Goal: Task Accomplishment & Management: Use online tool/utility

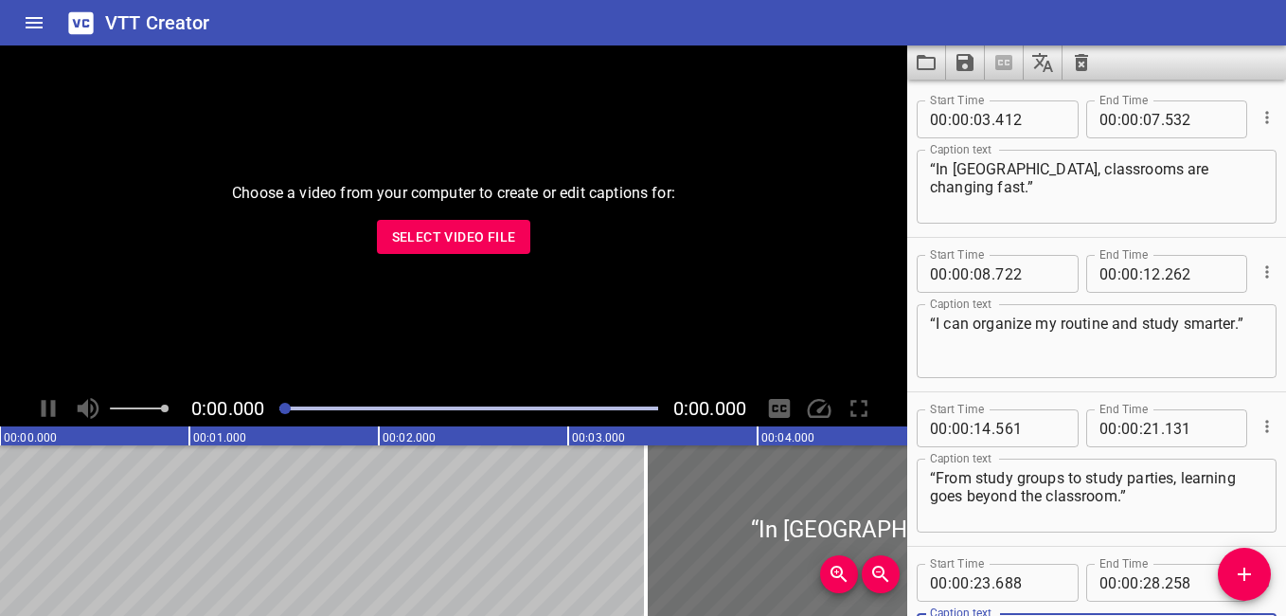
scroll to position [170, 0]
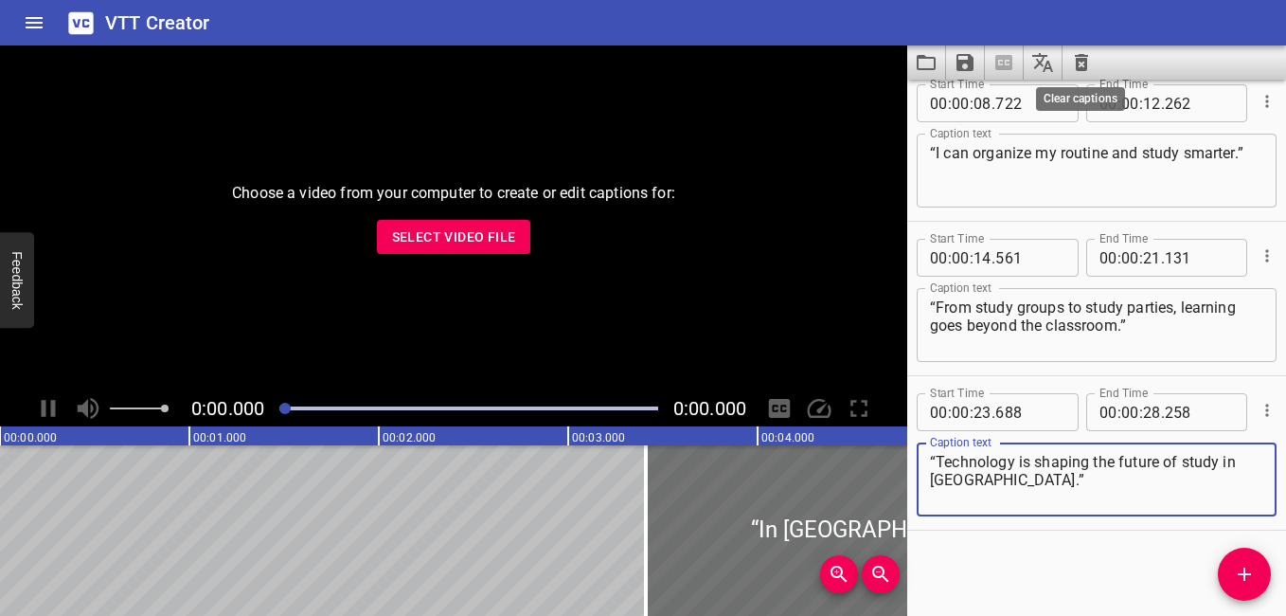
click at [1085, 59] on icon "Clear captions" at bounding box center [1081, 62] width 13 height 17
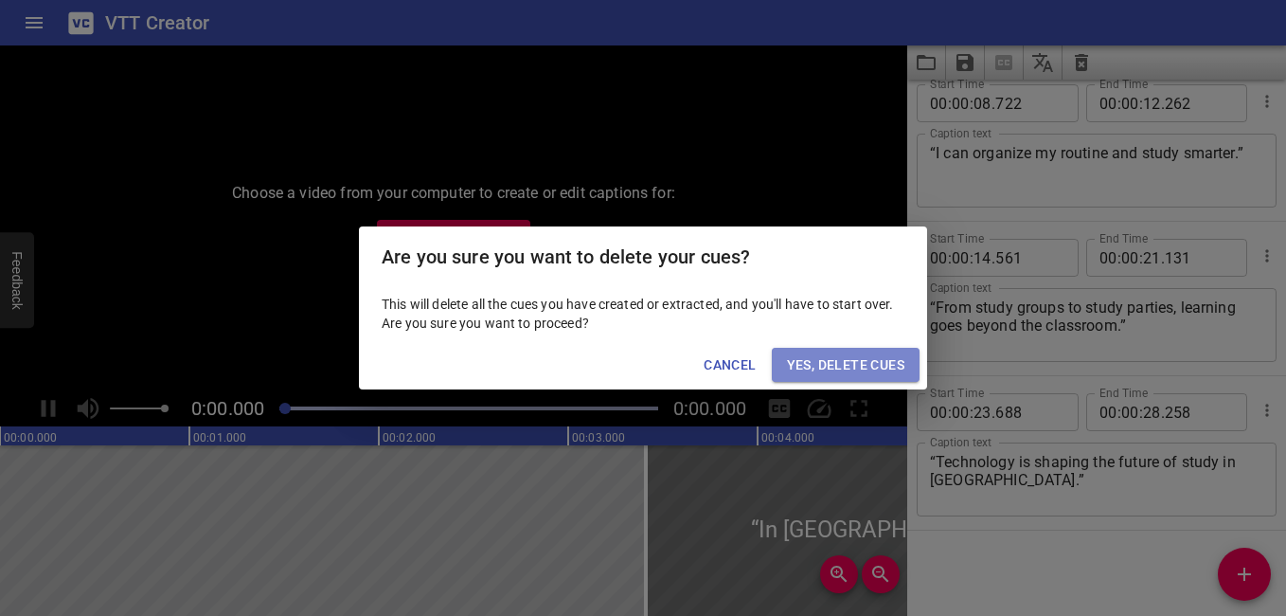
click at [832, 363] on span "Yes, Delete Cues" at bounding box center [845, 365] width 117 height 24
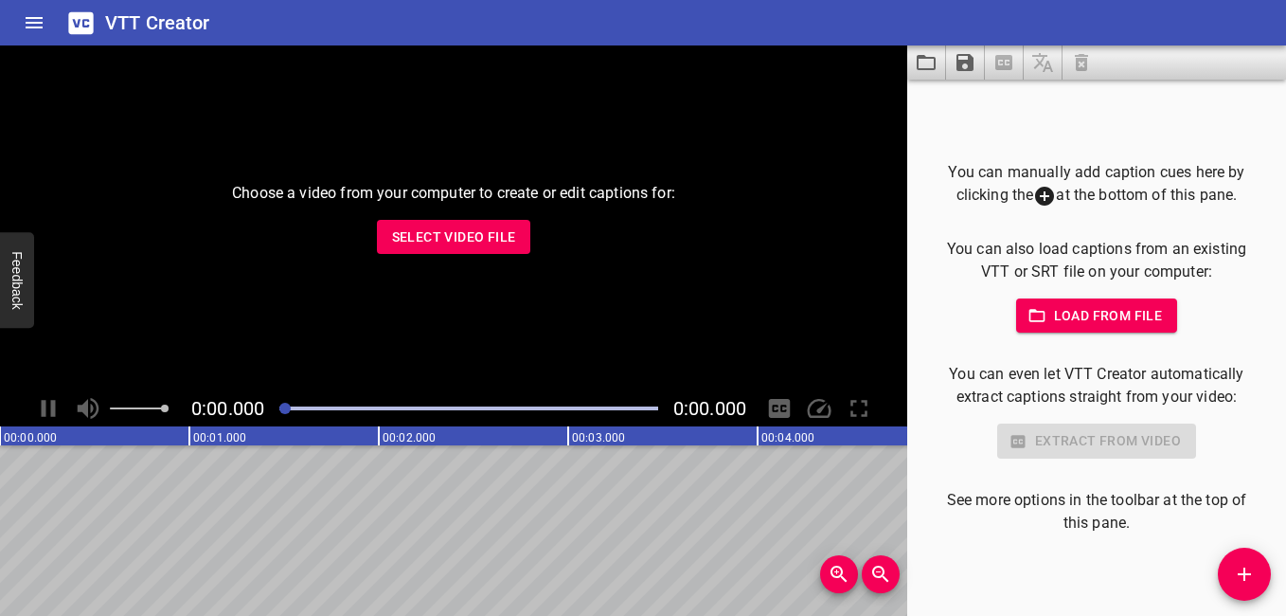
click at [431, 234] on span "Select Video File" at bounding box center [454, 237] width 124 height 24
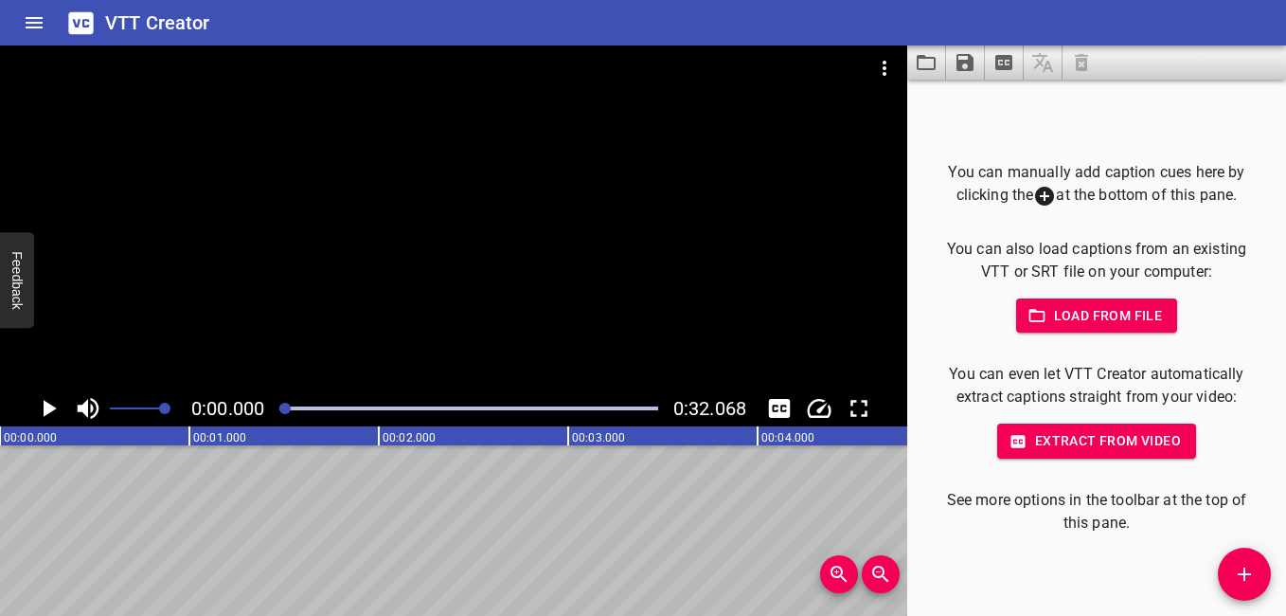
click at [1136, 304] on span "Load from file" at bounding box center [1097, 316] width 132 height 24
click at [45, 410] on icon "Play/Pause" at bounding box center [50, 408] width 13 height 17
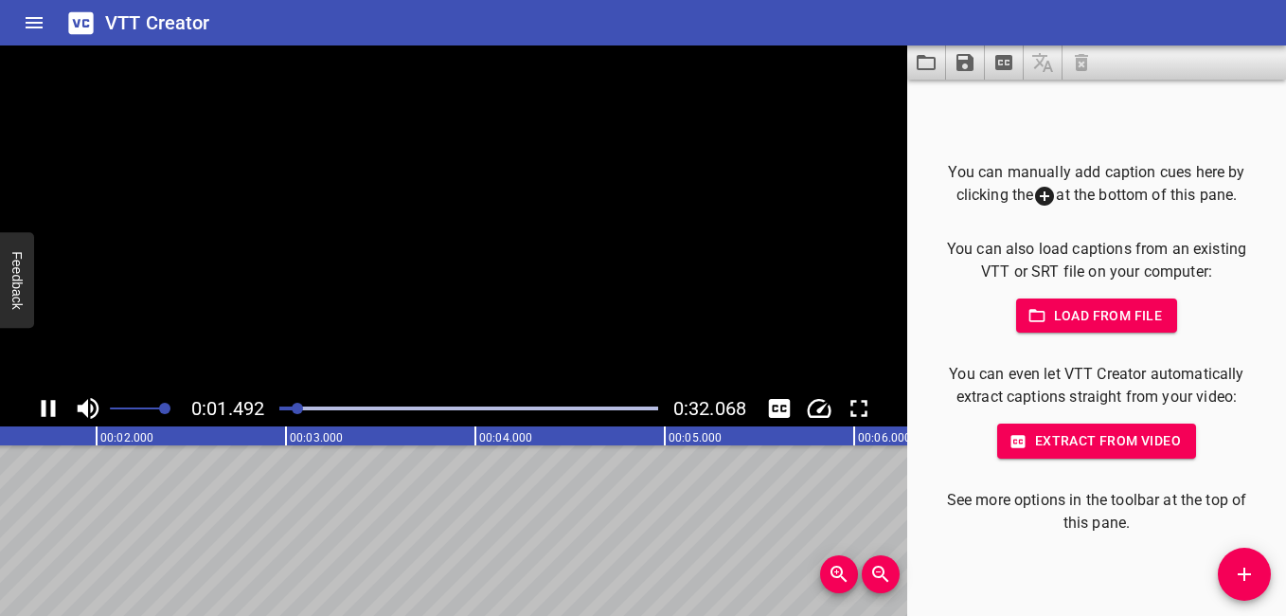
click at [45, 410] on icon "Play/Pause" at bounding box center [49, 408] width 14 height 17
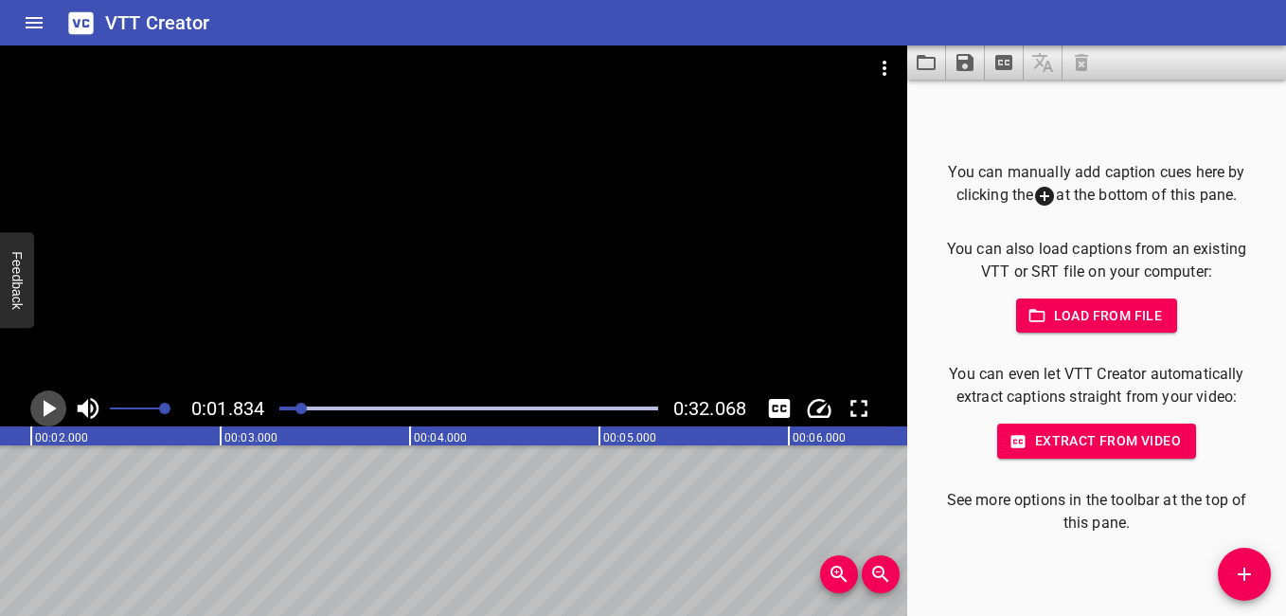
click at [54, 398] on icon "Play/Pause" at bounding box center [48, 408] width 28 height 28
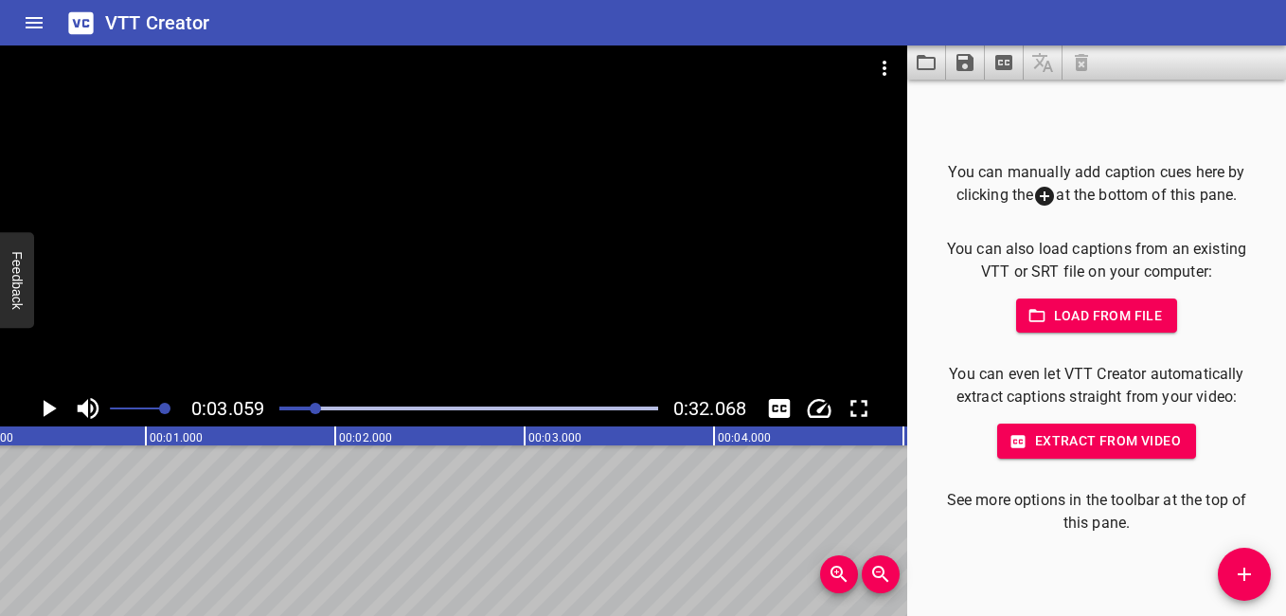
click at [297, 408] on div "Play progress" at bounding box center [127, 408] width 379 height 4
click at [1215, 569] on div "You can manually add caption cues here by clicking the at the bottom of this pa…" at bounding box center [1096, 348] width 379 height 536
click at [1251, 570] on icon "Add Cue" at bounding box center [1244, 573] width 23 height 23
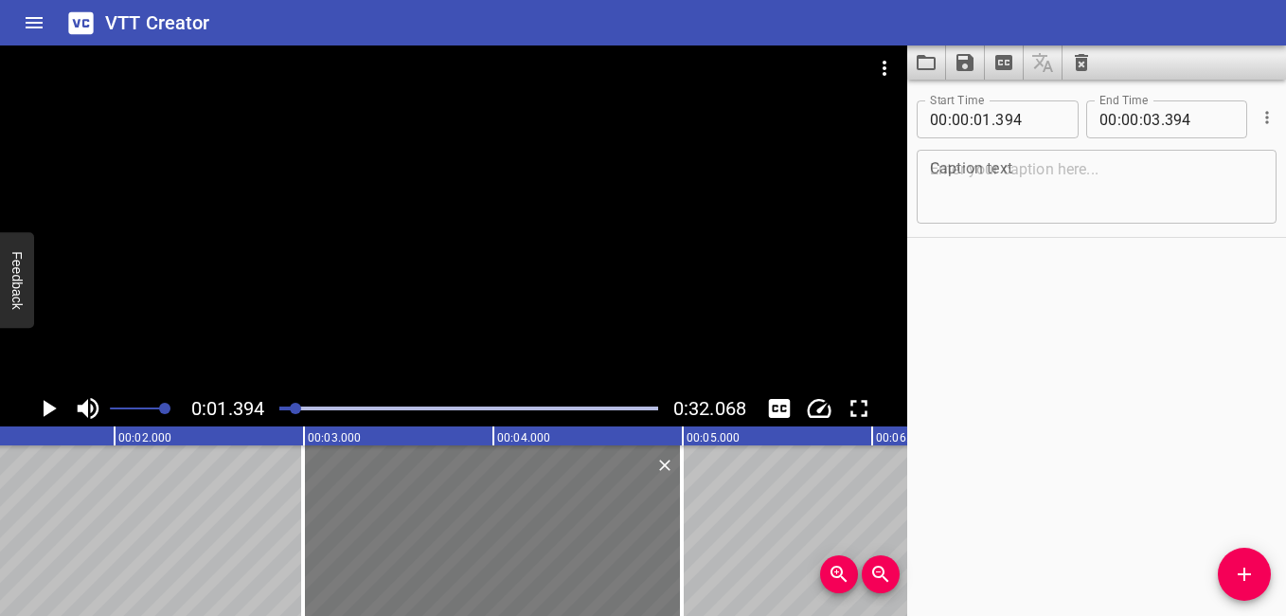
drag, startPoint x: 234, startPoint y: 532, endPoint x: 537, endPoint y: 592, distance: 308.8
click at [537, 592] on div at bounding box center [492, 530] width 379 height 170
type input "02"
type input "994"
type input "04"
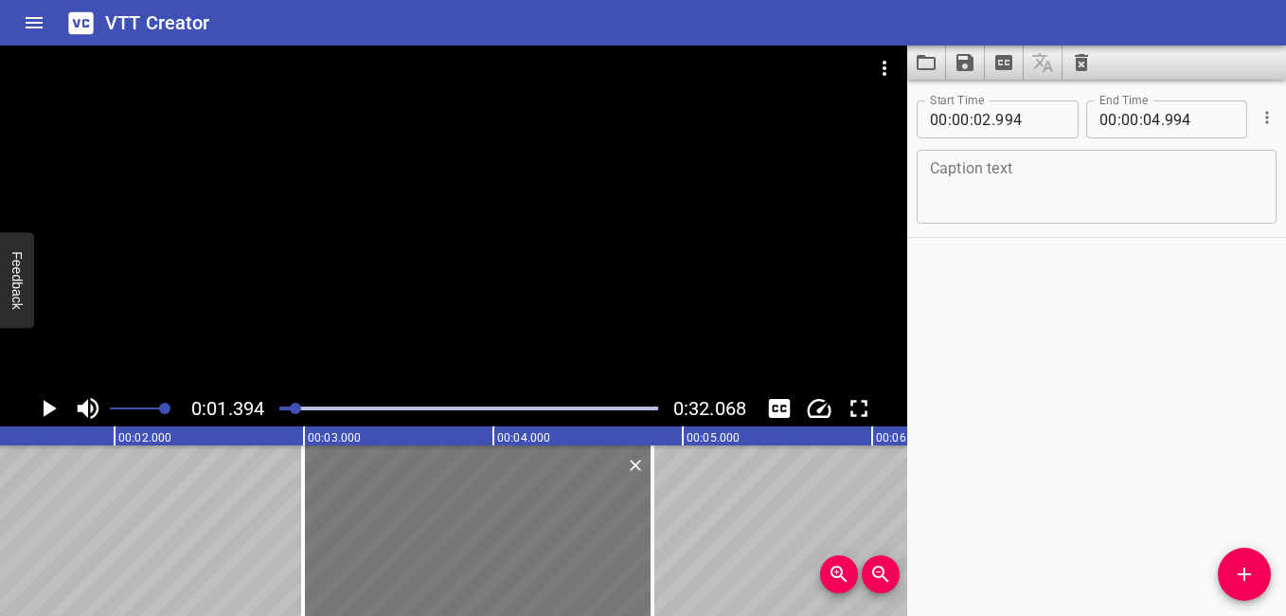
drag, startPoint x: 673, startPoint y: 537, endPoint x: 644, endPoint y: 533, distance: 29.6
click at [644, 533] on div at bounding box center [652, 530] width 19 height 170
type input "839"
drag, startPoint x: 298, startPoint y: 534, endPoint x: 306, endPoint y: 549, distance: 16.9
click at [306, 549] on div at bounding box center [310, 530] width 19 height 170
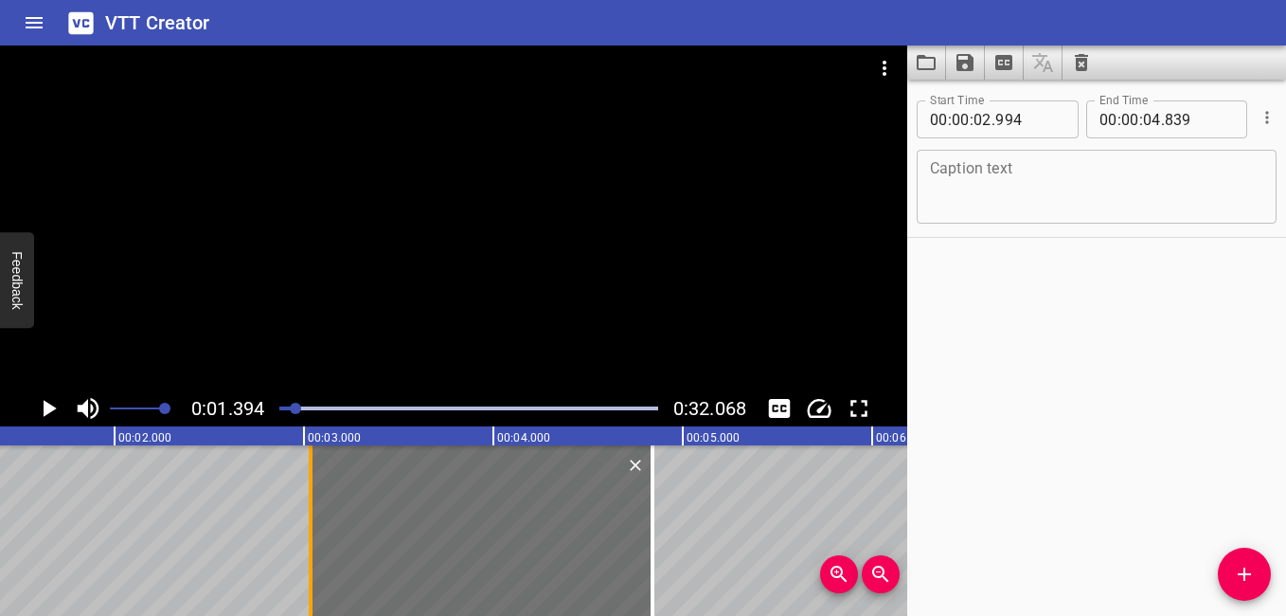
type input "03"
type input "034"
click at [1004, 205] on textarea at bounding box center [1096, 187] width 333 height 54
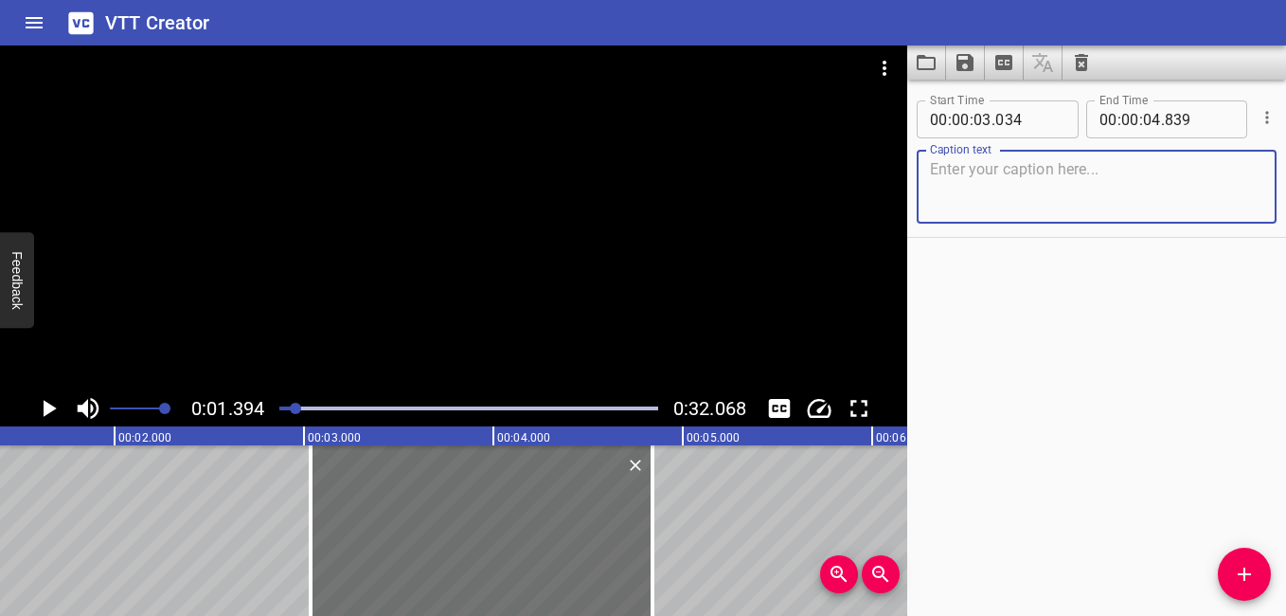
paste textarea "“I spend for happiness!”"
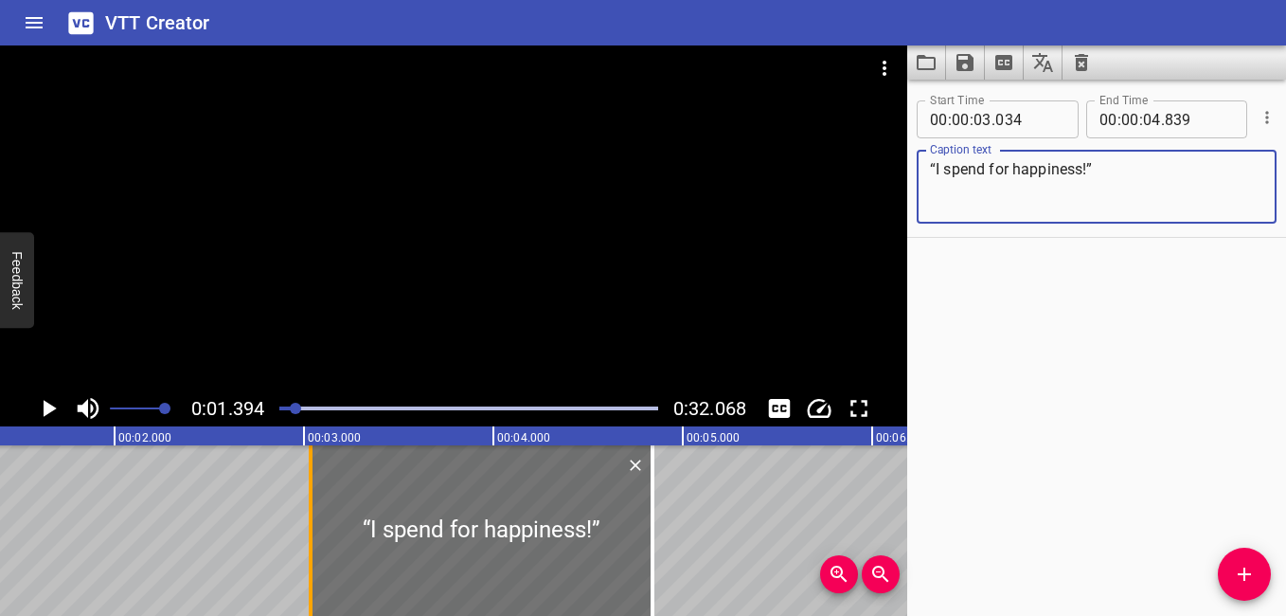
type textarea "“I spend for happiness!”"
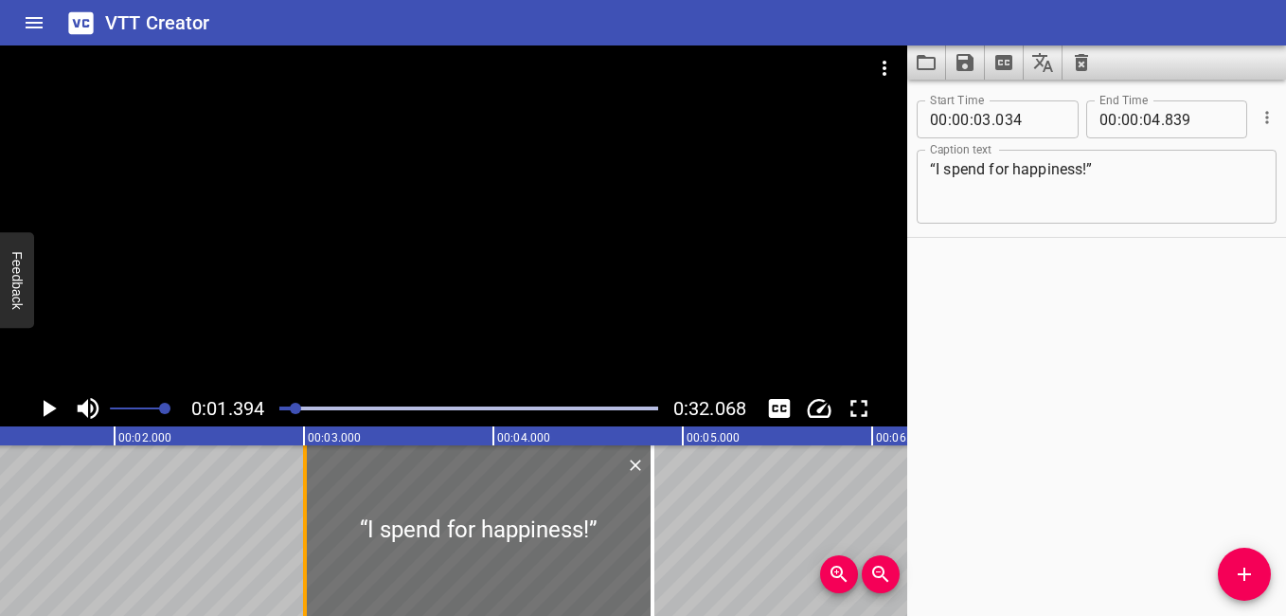
click at [306, 531] on div at bounding box center [305, 530] width 4 height 170
type input "004"
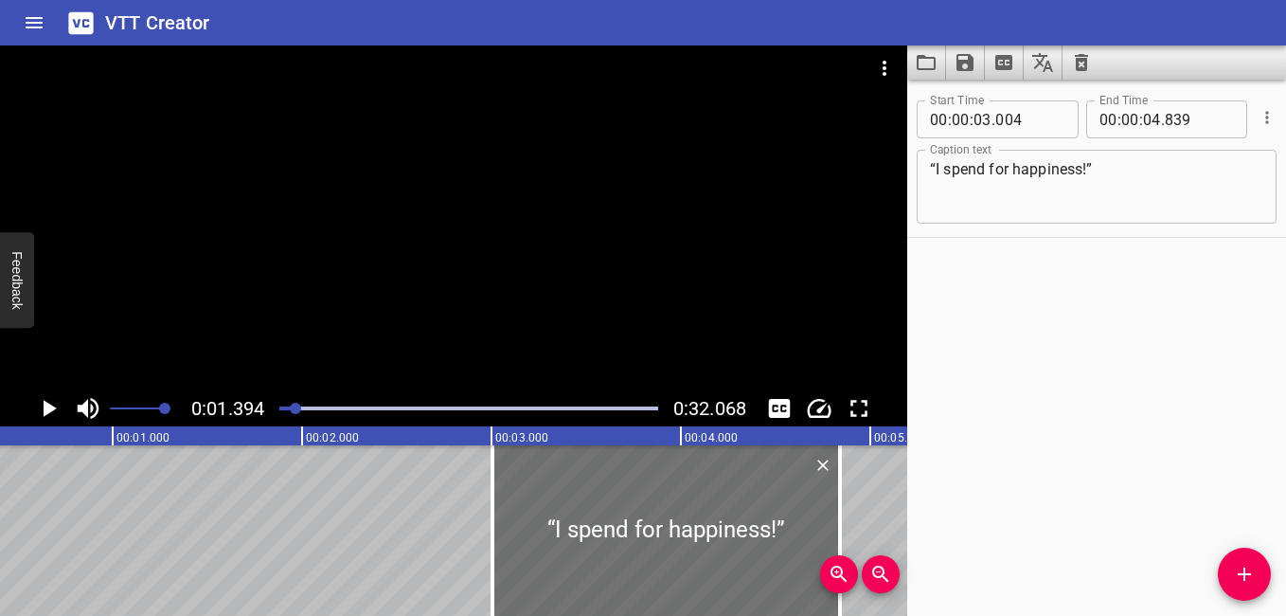
scroll to position [0, 0]
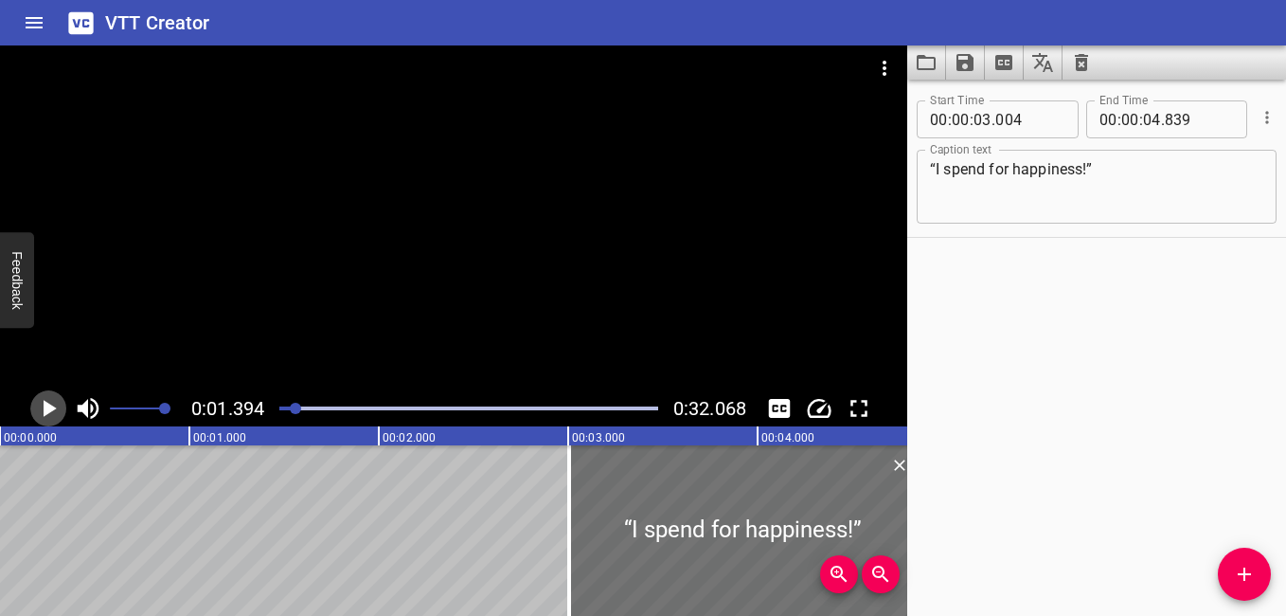
click at [53, 407] on icon "Play/Pause" at bounding box center [50, 408] width 13 height 17
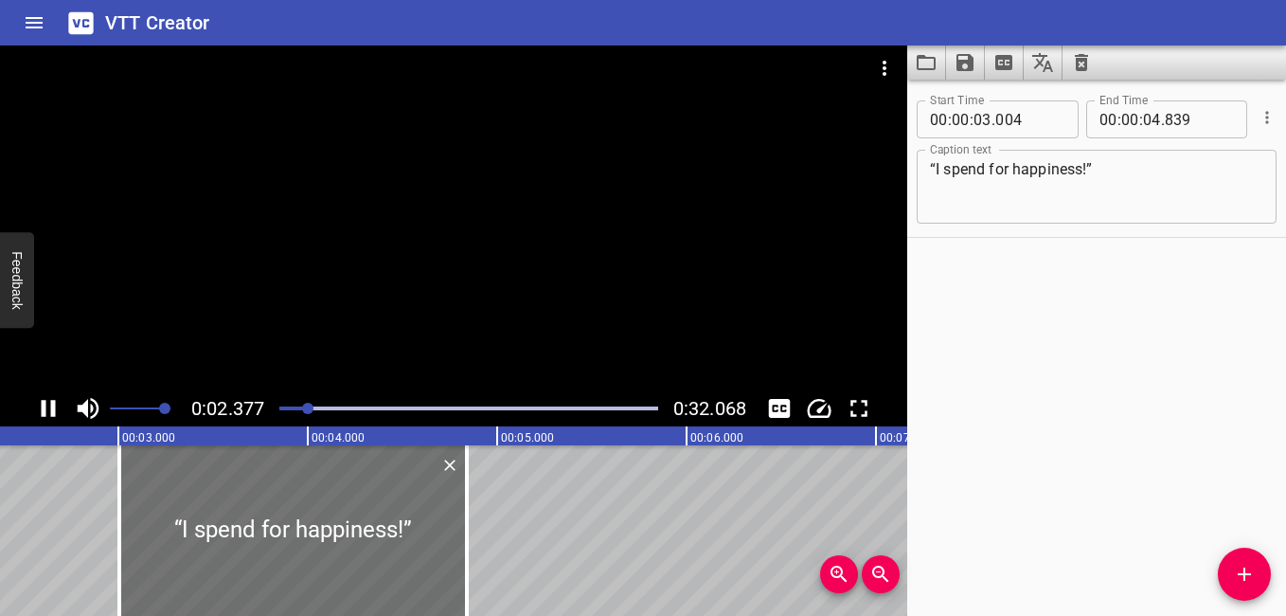
scroll to position [0, 501]
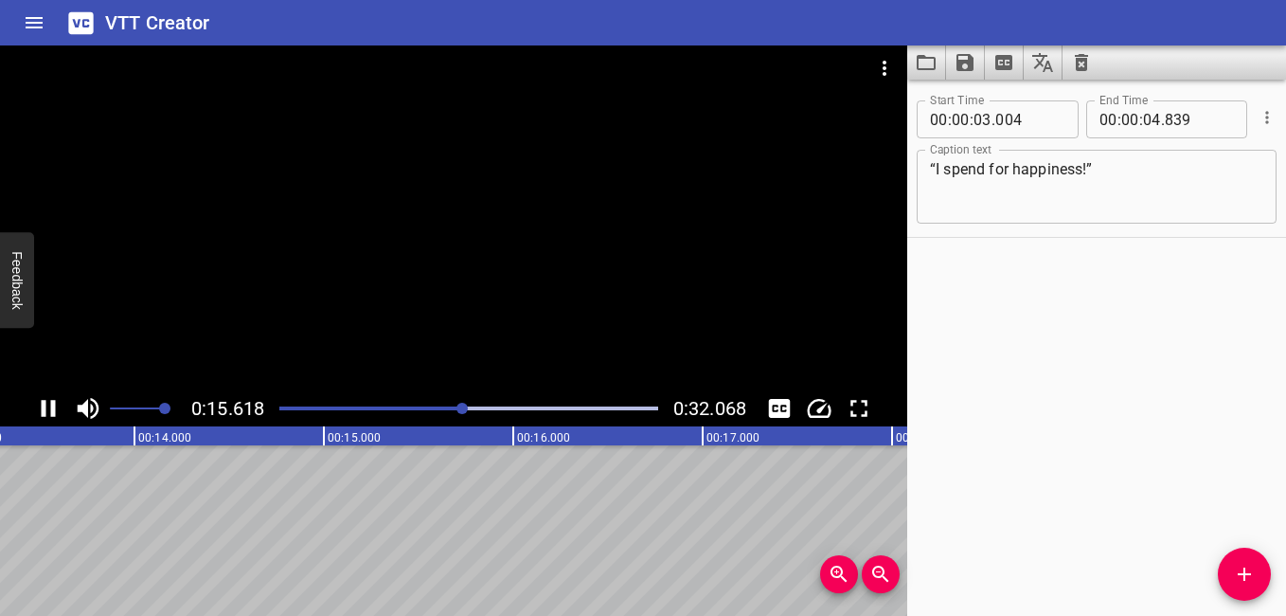
click at [335, 401] on div at bounding box center [468, 408] width 401 height 27
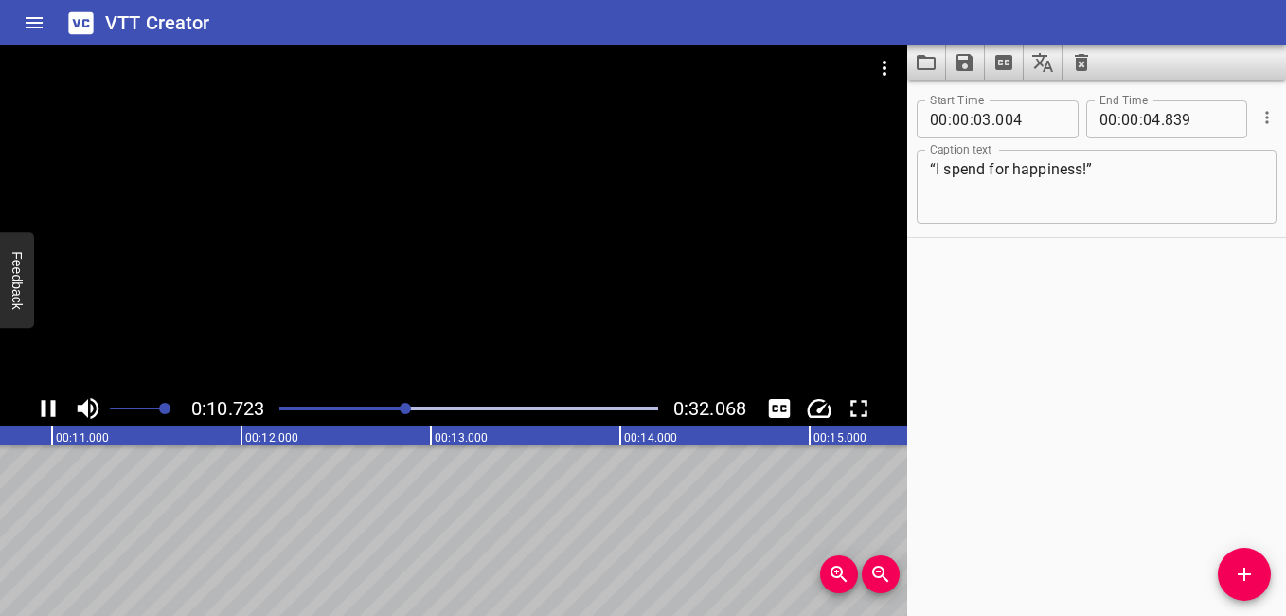
drag, startPoint x: 43, startPoint y: 401, endPoint x: 180, endPoint y: 489, distance: 162.6
click at [44, 401] on icon "Play/Pause" at bounding box center [49, 408] width 14 height 17
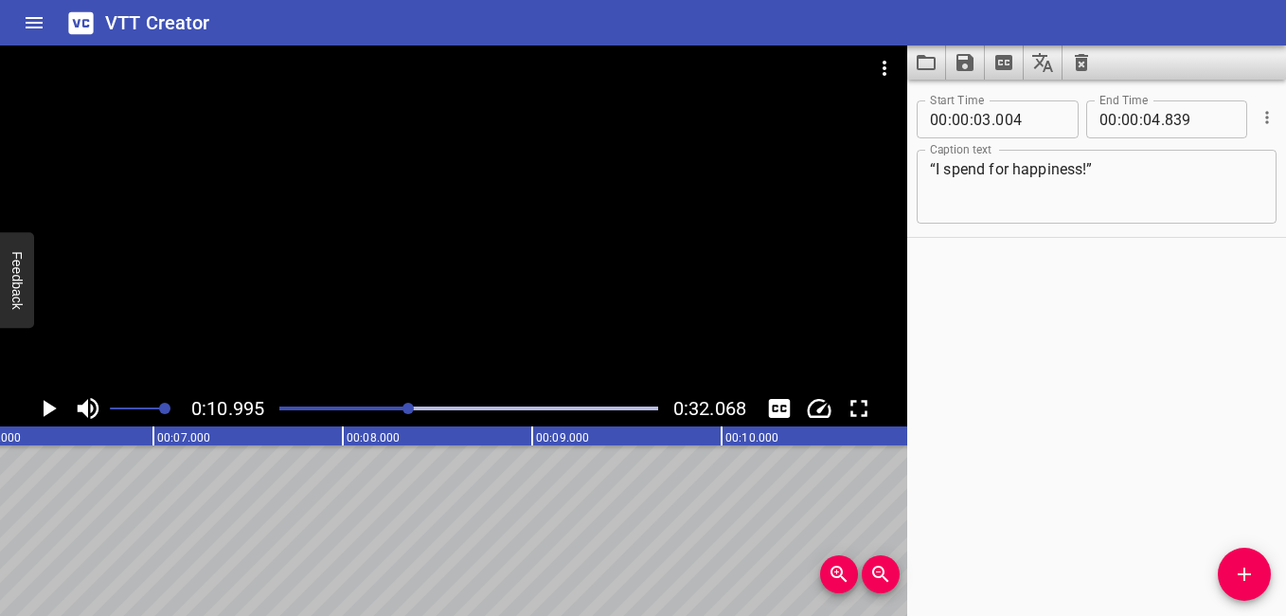
scroll to position [0, 1435]
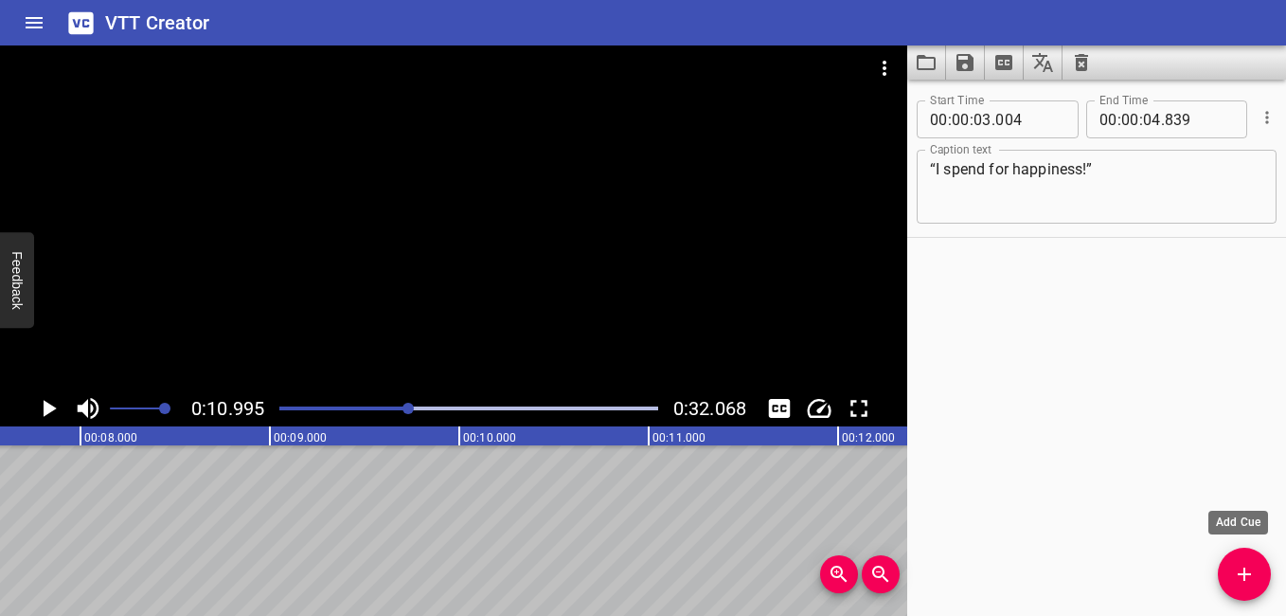
click at [1236, 580] on icon "Add Cue" at bounding box center [1244, 573] width 23 height 23
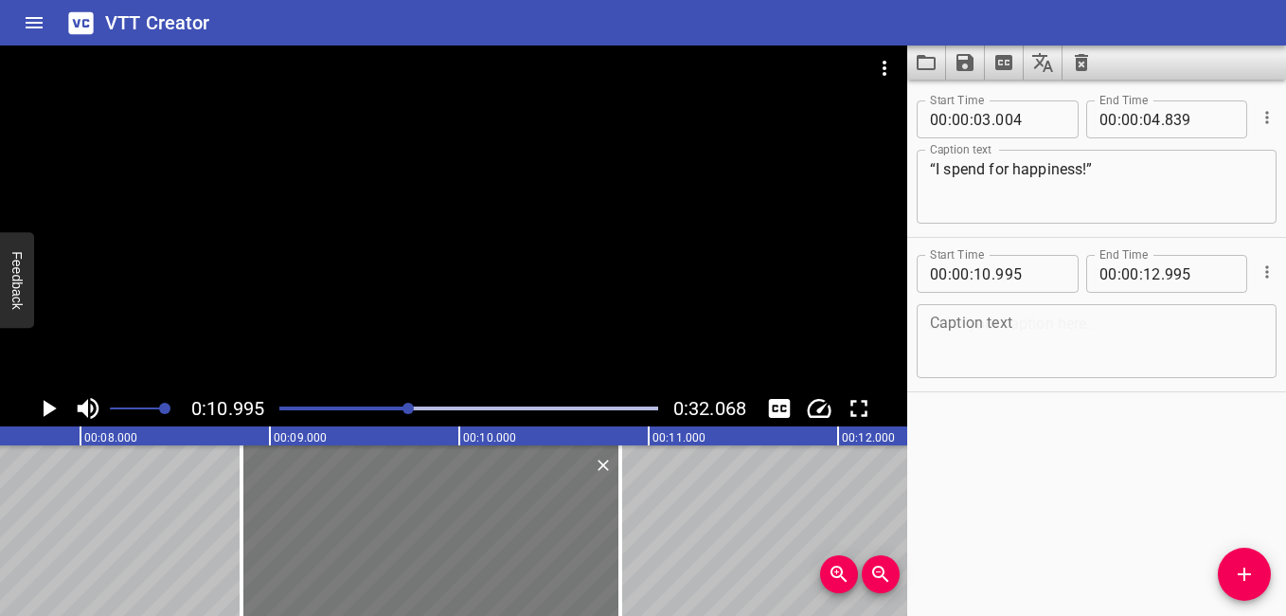
drag, startPoint x: 686, startPoint y: 531, endPoint x: 279, endPoint y: 523, distance: 406.3
click at [279, 523] on div at bounding box center [430, 530] width 379 height 170
type input "08"
type input "850"
type input "10"
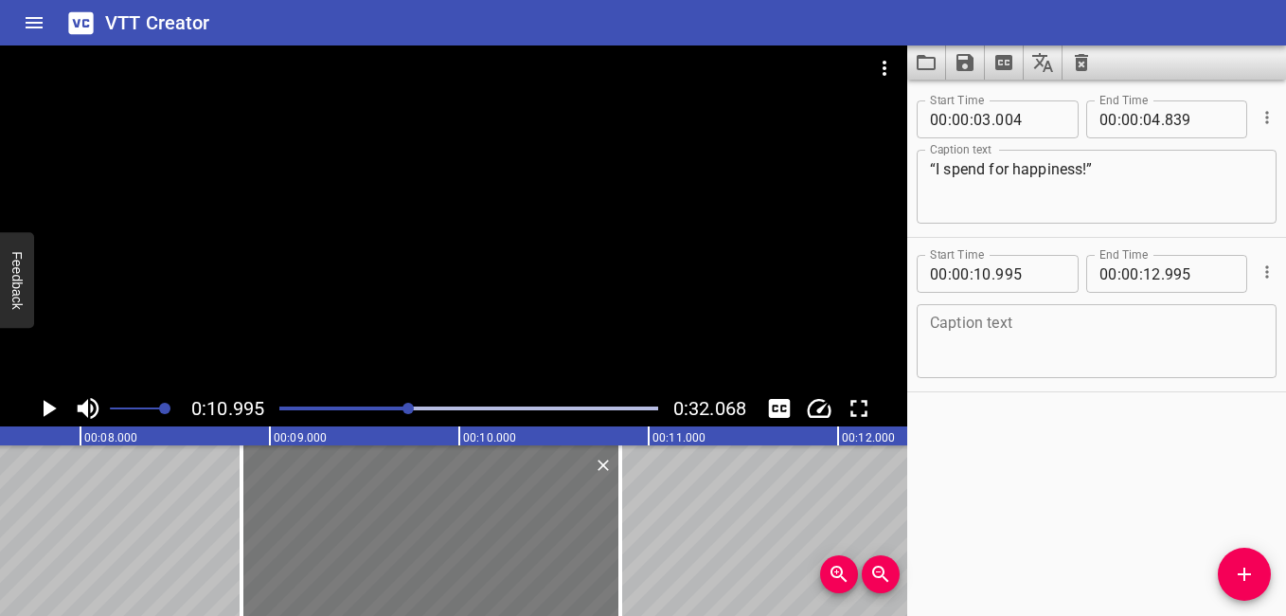
type input "850"
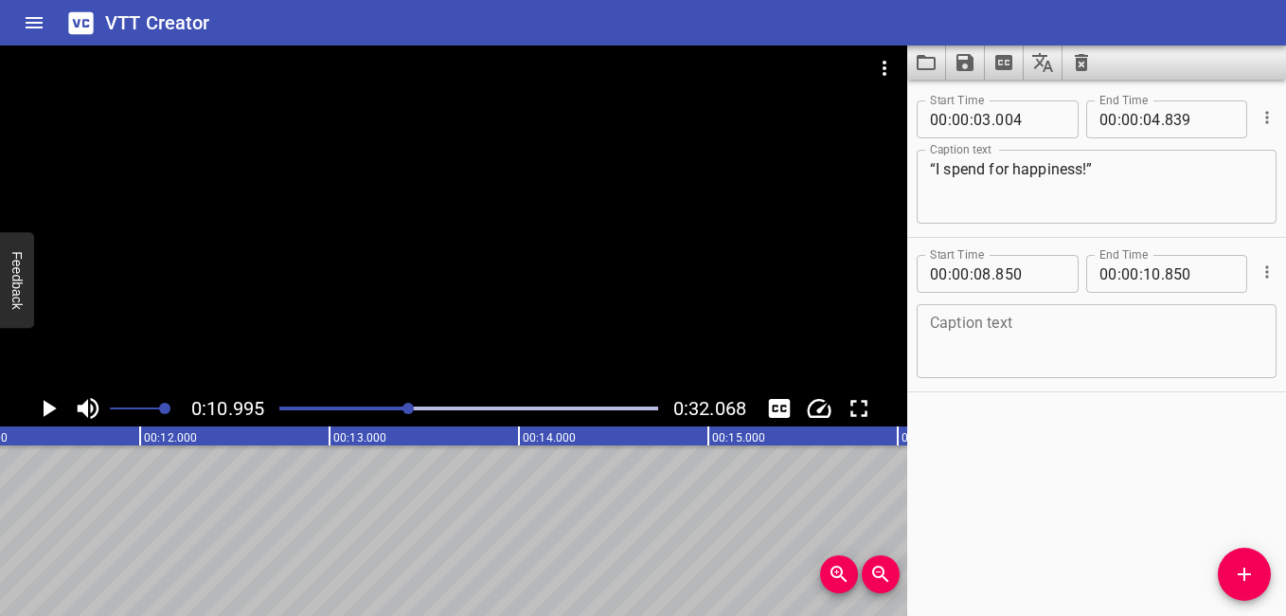
scroll to position [0, 1858]
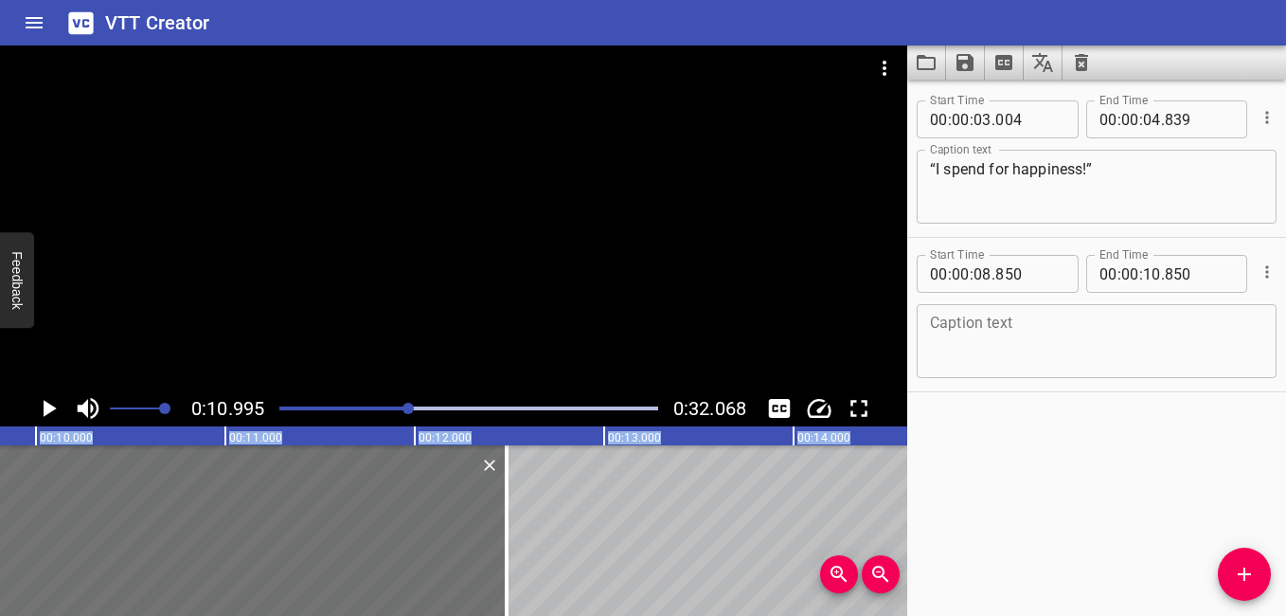
drag, startPoint x: 200, startPoint y: 559, endPoint x: 509, endPoint y: 641, distance: 320.4
click at [509, 615] on html "VTT Creator Caption Editor Batch Transcribe Login Sign Up Privacy Contact 0:10.…" at bounding box center [643, 308] width 1286 height 616
type input "12"
type input "485"
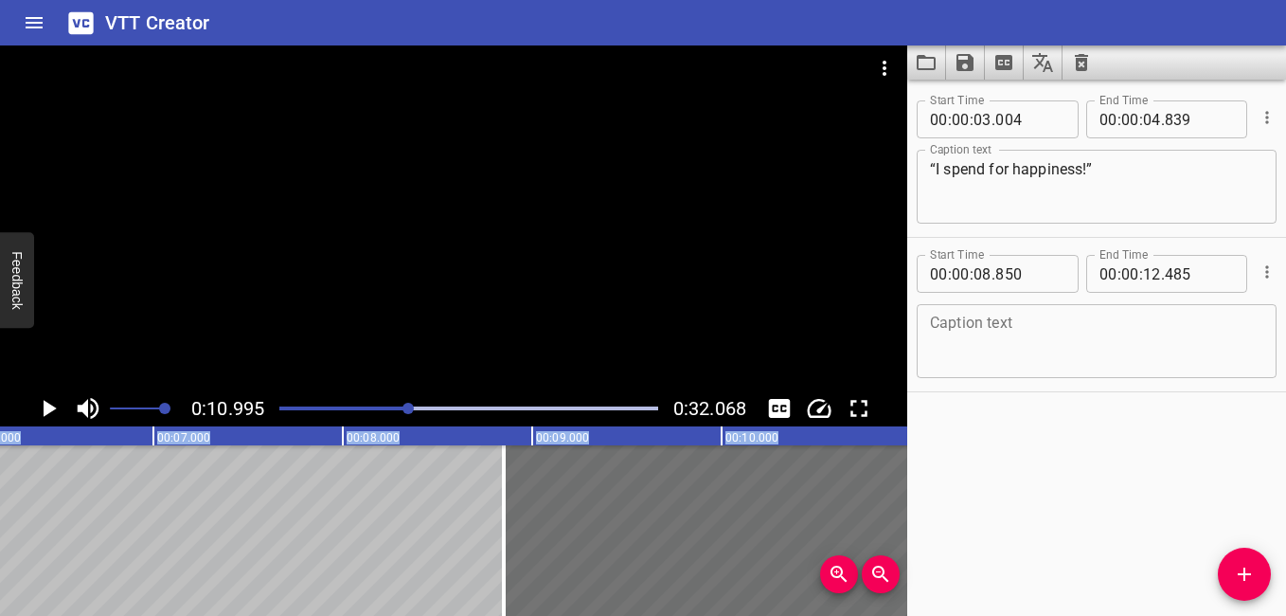
scroll to position [0, 1148]
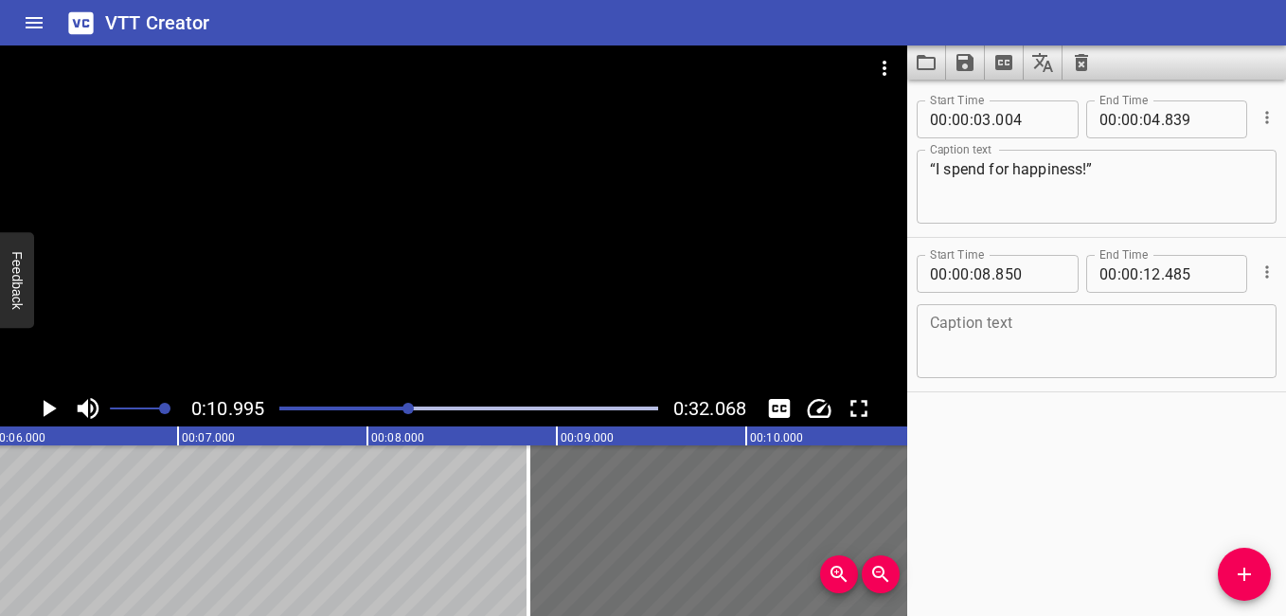
click at [327, 400] on div at bounding box center [468, 408] width 401 height 27
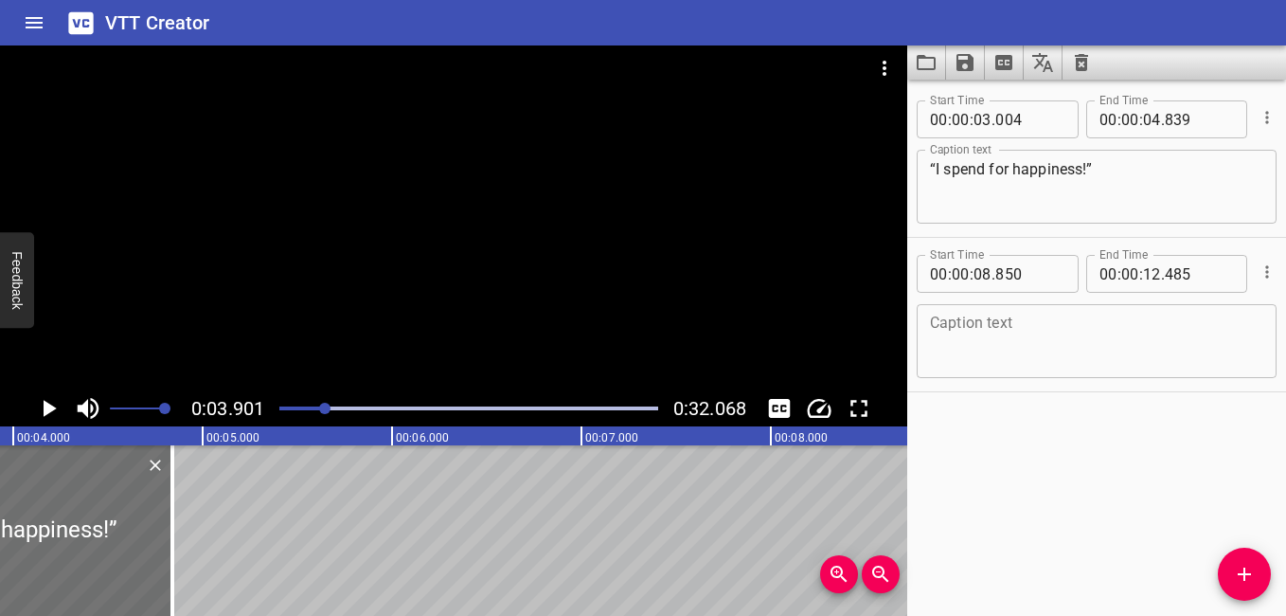
scroll to position [0, 739]
click at [49, 408] on icon "Play/Pause" at bounding box center [50, 408] width 13 height 17
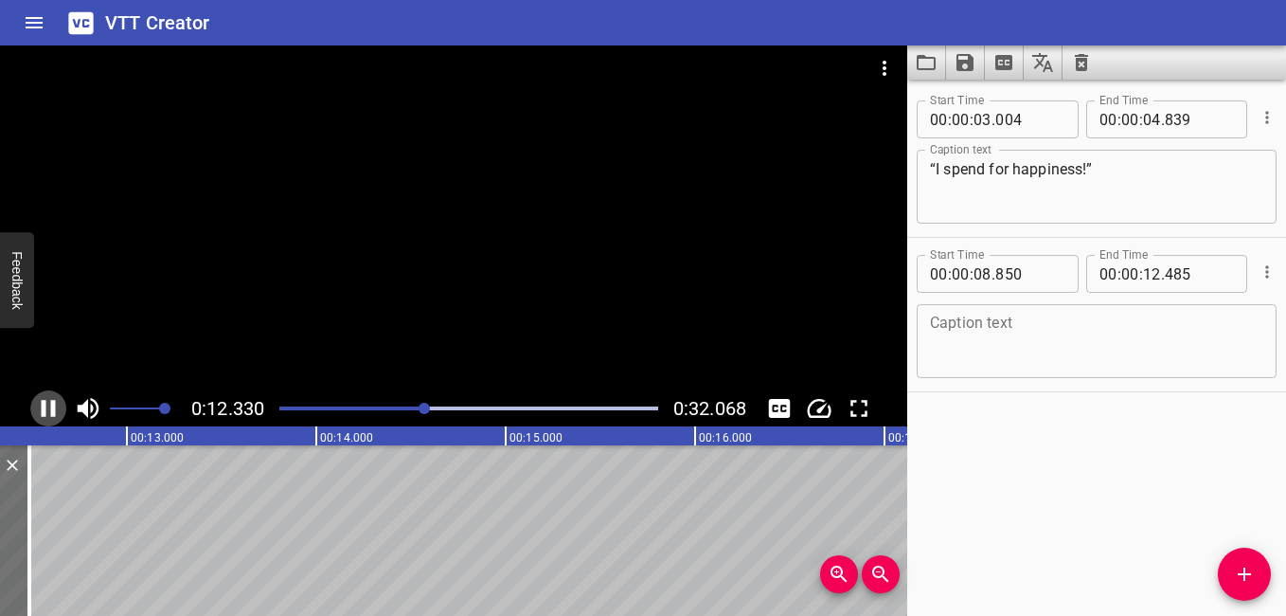
click at [47, 406] on icon "Play/Pause" at bounding box center [48, 408] width 28 height 28
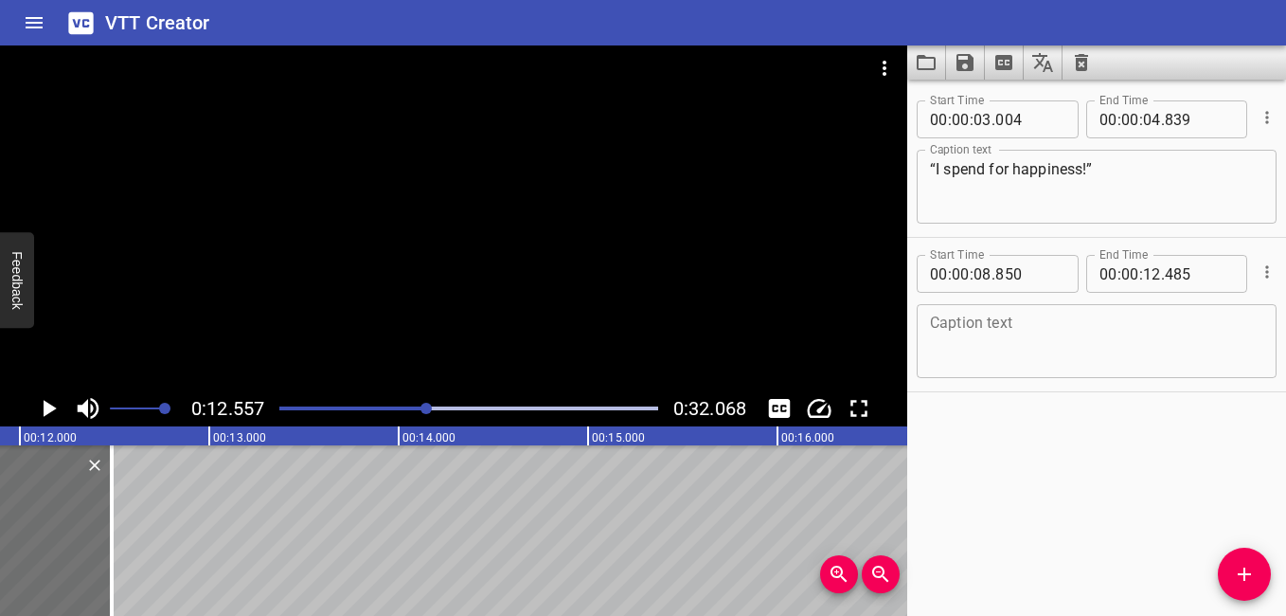
scroll to position [0, 2265]
click at [376, 410] on div at bounding box center [468, 408] width 401 height 27
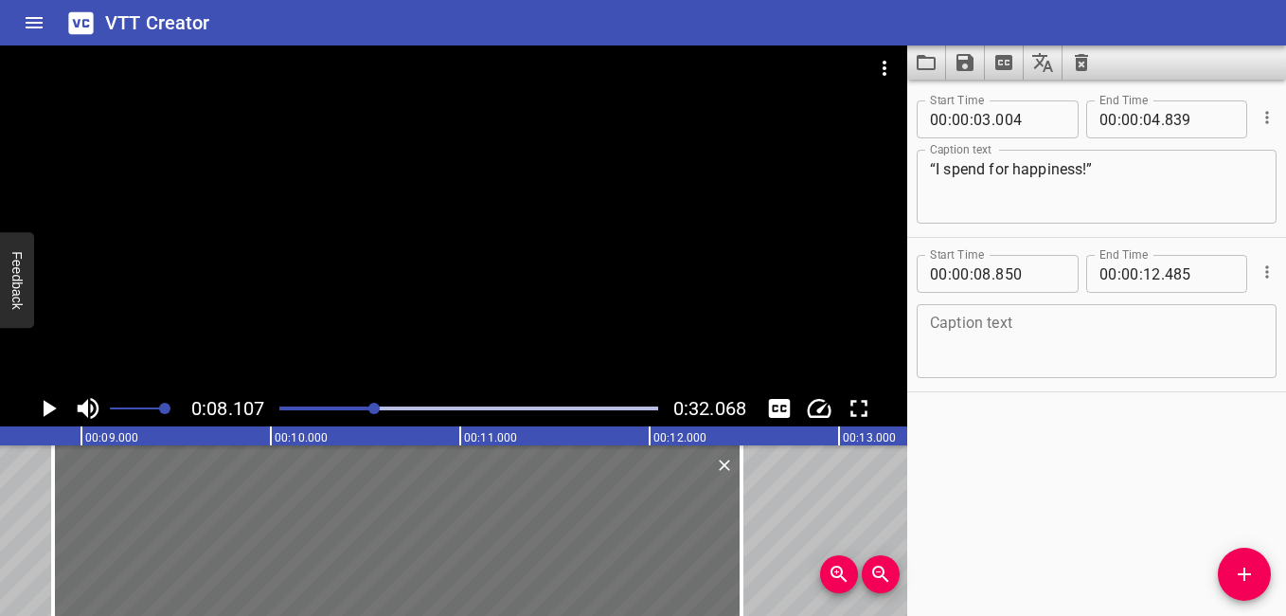
scroll to position [0, 1535]
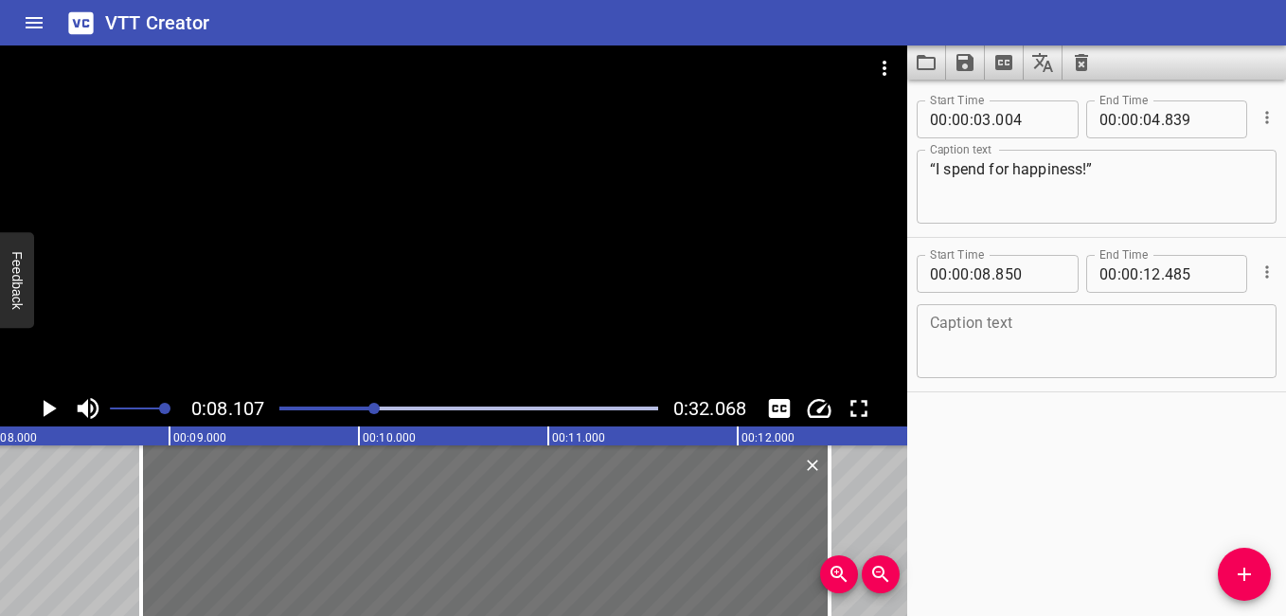
click at [1022, 339] on textarea at bounding box center [1096, 341] width 333 height 54
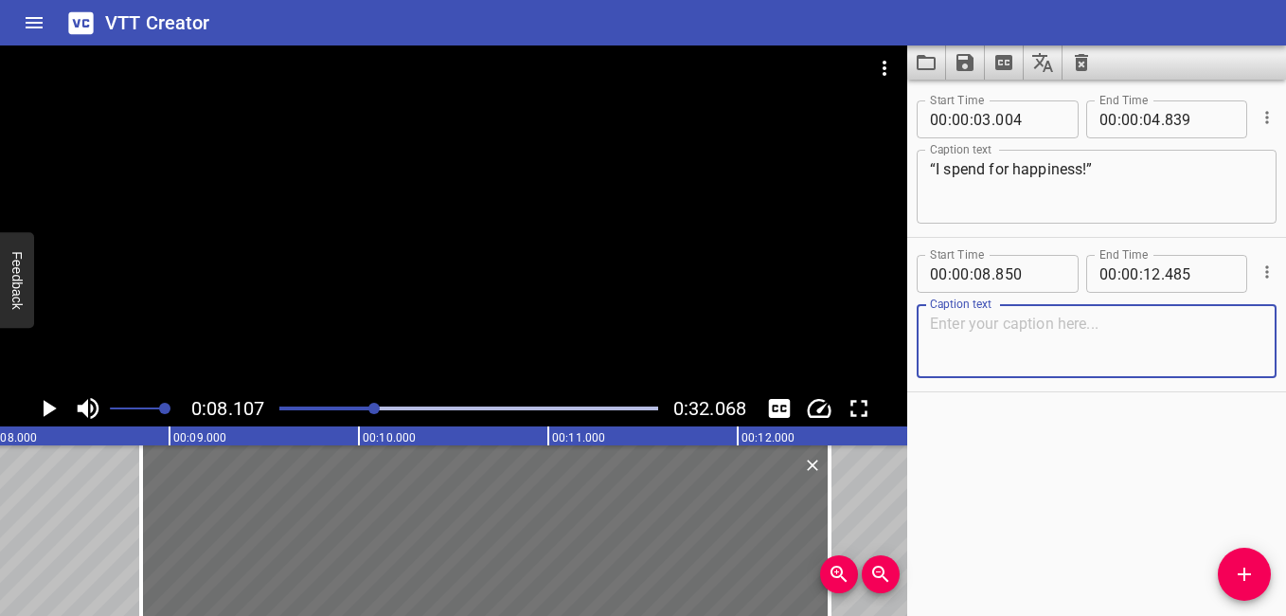
paste textarea "“Others say: I save for my future.”"
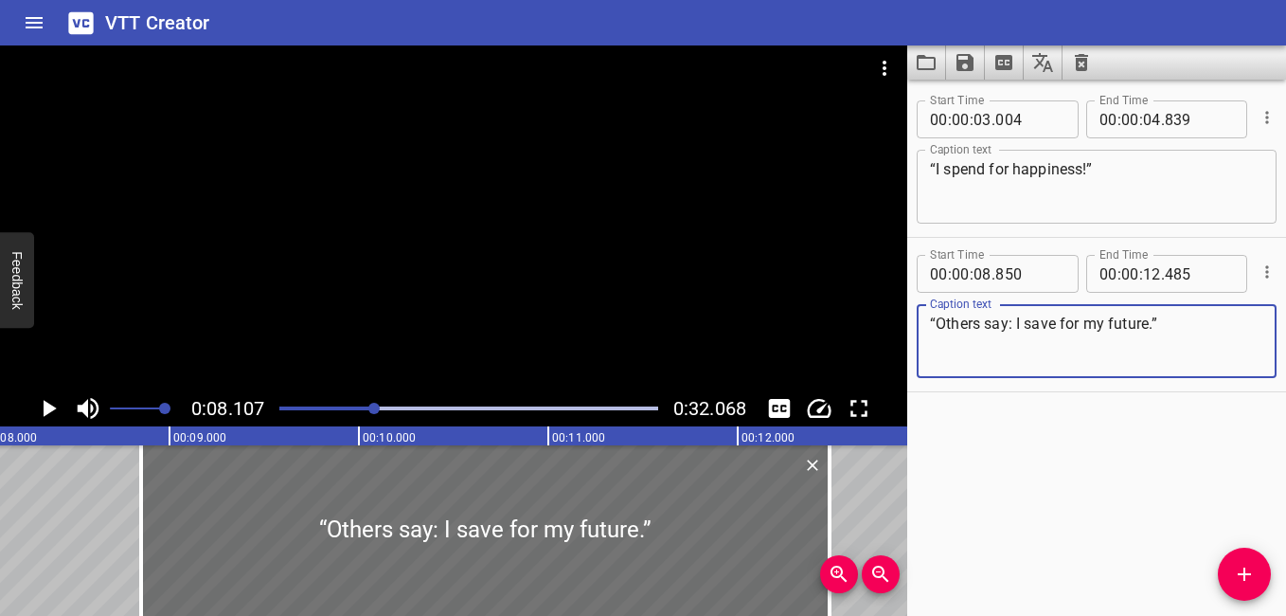
type textarea "“Others say: I save for my future.”"
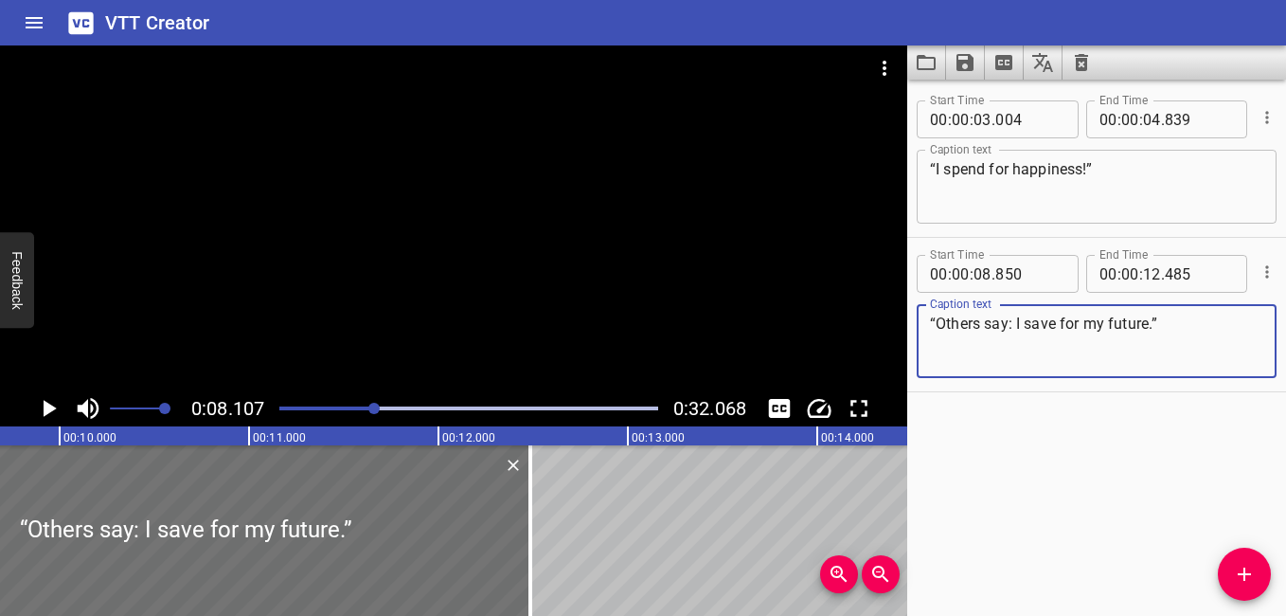
scroll to position [0, 2034]
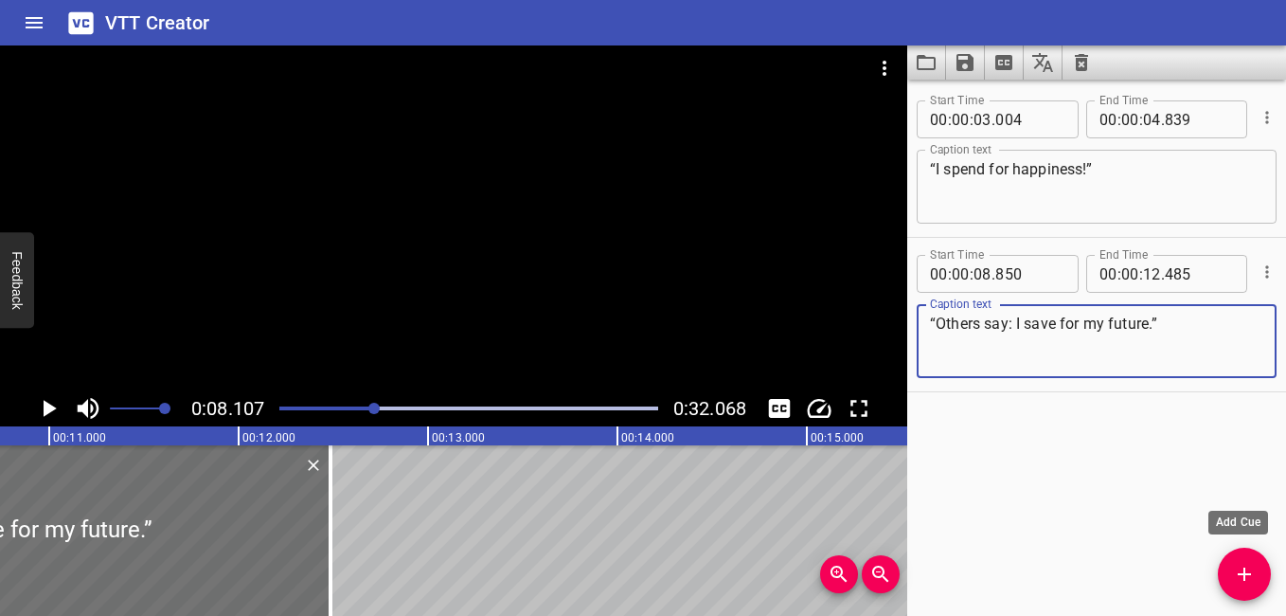
click at [1249, 573] on icon "Add Cue" at bounding box center [1244, 573] width 13 height 13
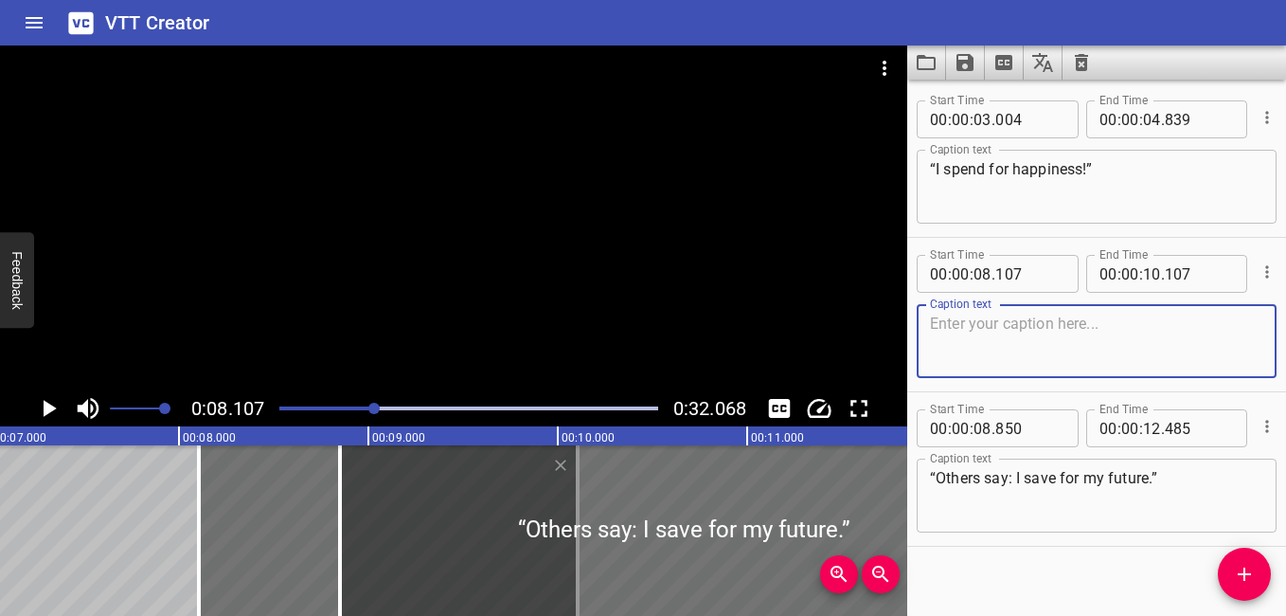
scroll to position [0, 1411]
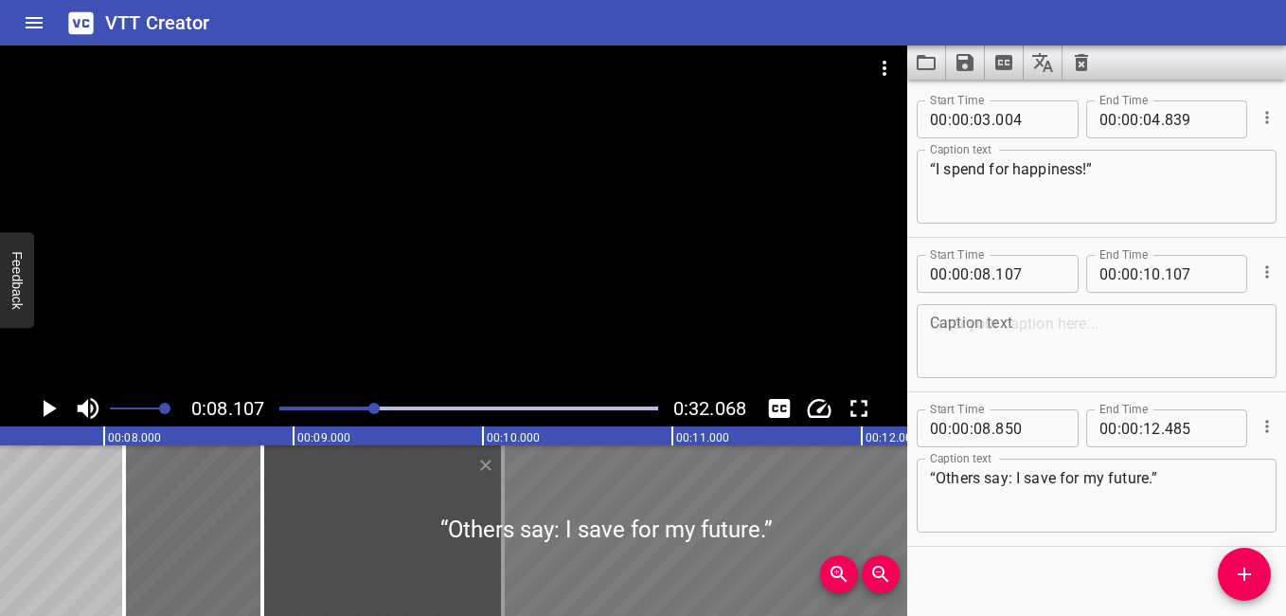
drag, startPoint x: 360, startPoint y: 528, endPoint x: 357, endPoint y: 550, distance: 22.0
click at [357, 550] on div at bounding box center [606, 530] width 688 height 170
type input "835"
type input "470"
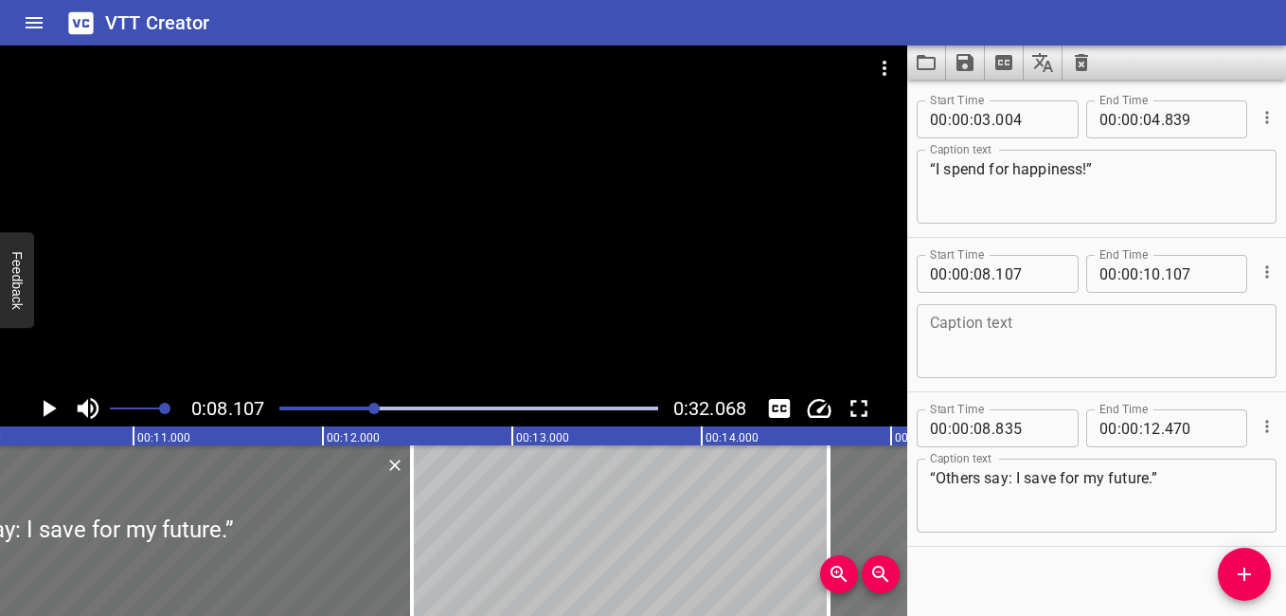
scroll to position [0, 1955]
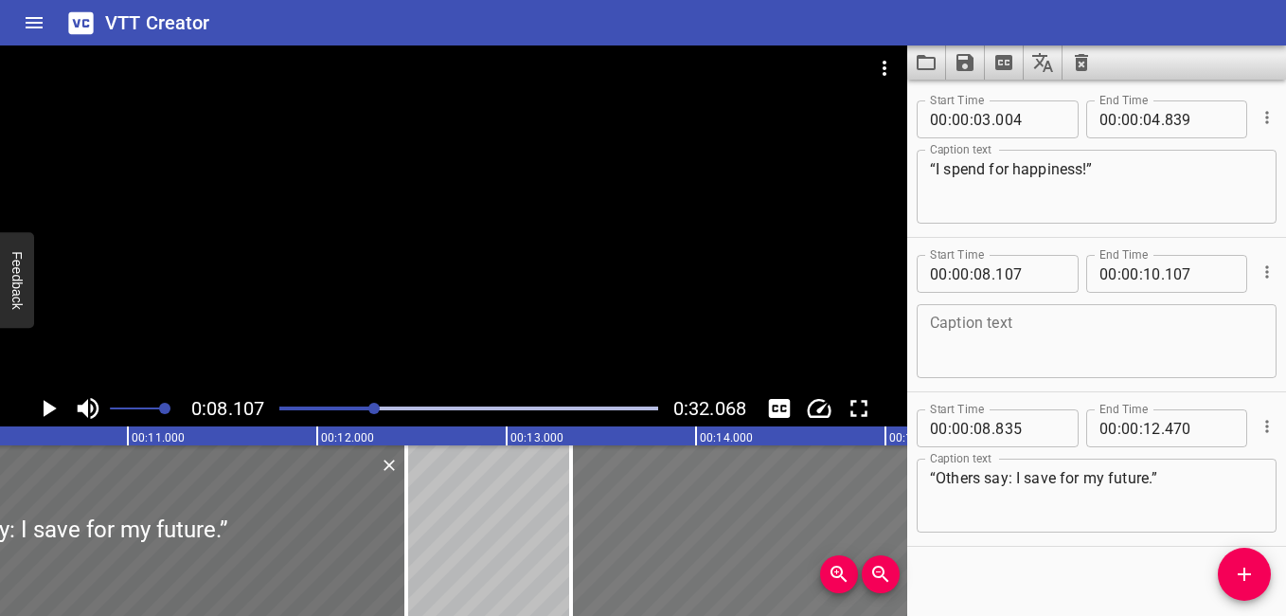
drag, startPoint x: 188, startPoint y: 507, endPoint x: 635, endPoint y: 569, distance: 451.3
type input "13"
type input "342"
type input "15"
type input "342"
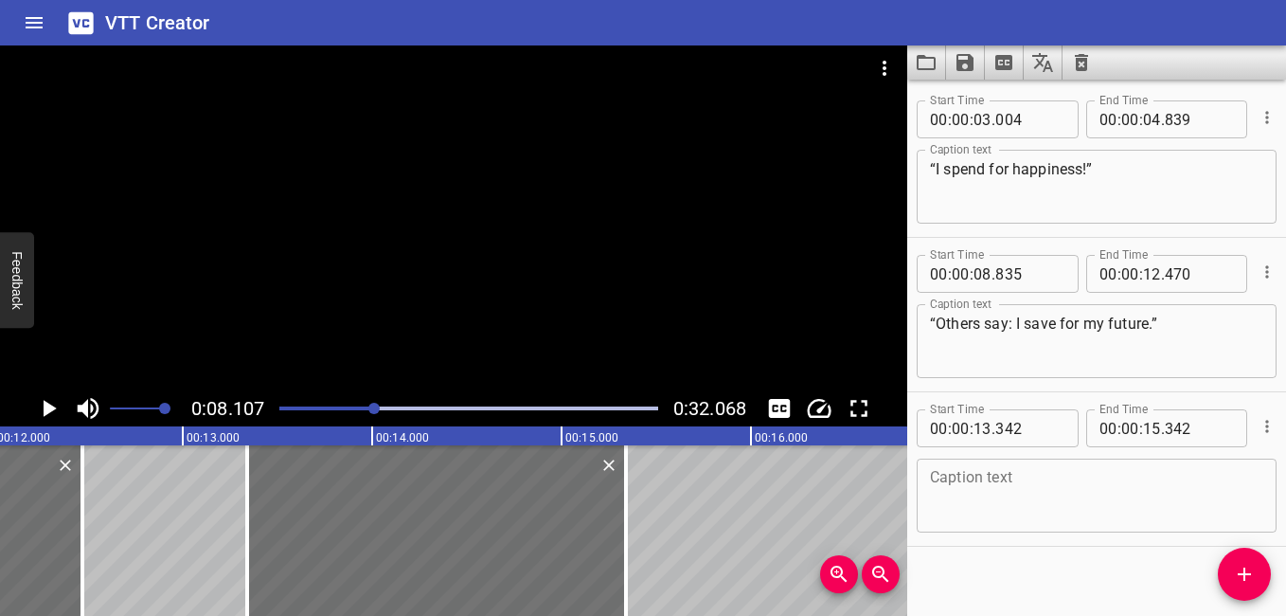
scroll to position [0, 2366]
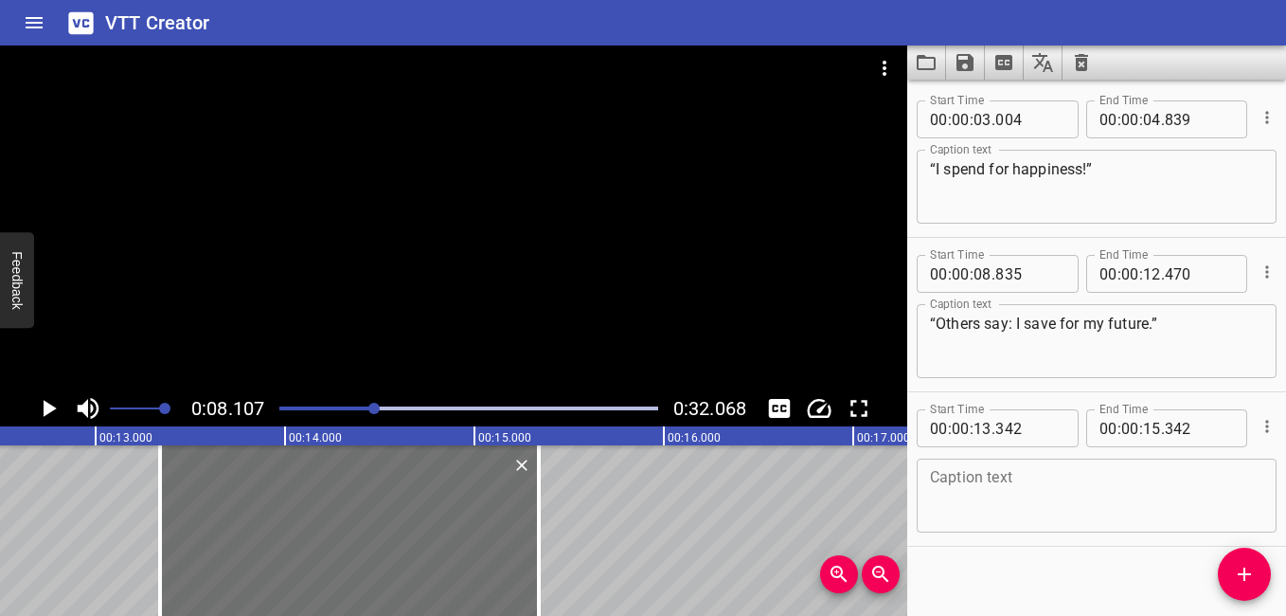
click at [50, 407] on icon "Play/Pause" at bounding box center [50, 408] width 13 height 17
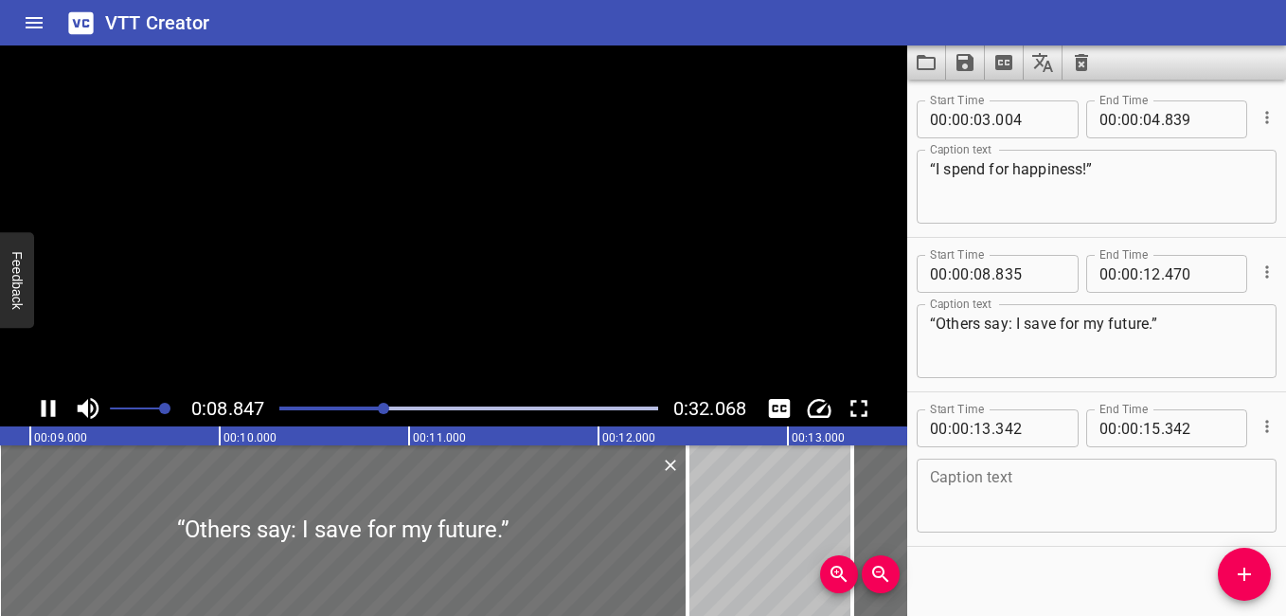
scroll to position [16, 0]
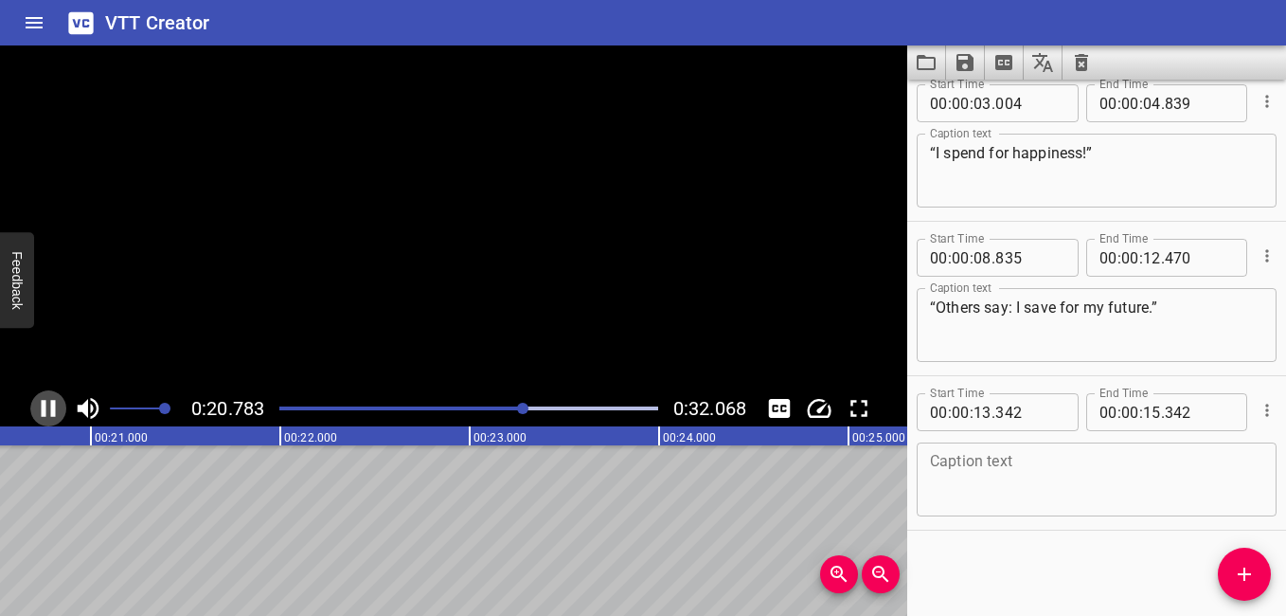
click at [47, 406] on icon "Play/Pause" at bounding box center [48, 408] width 28 height 28
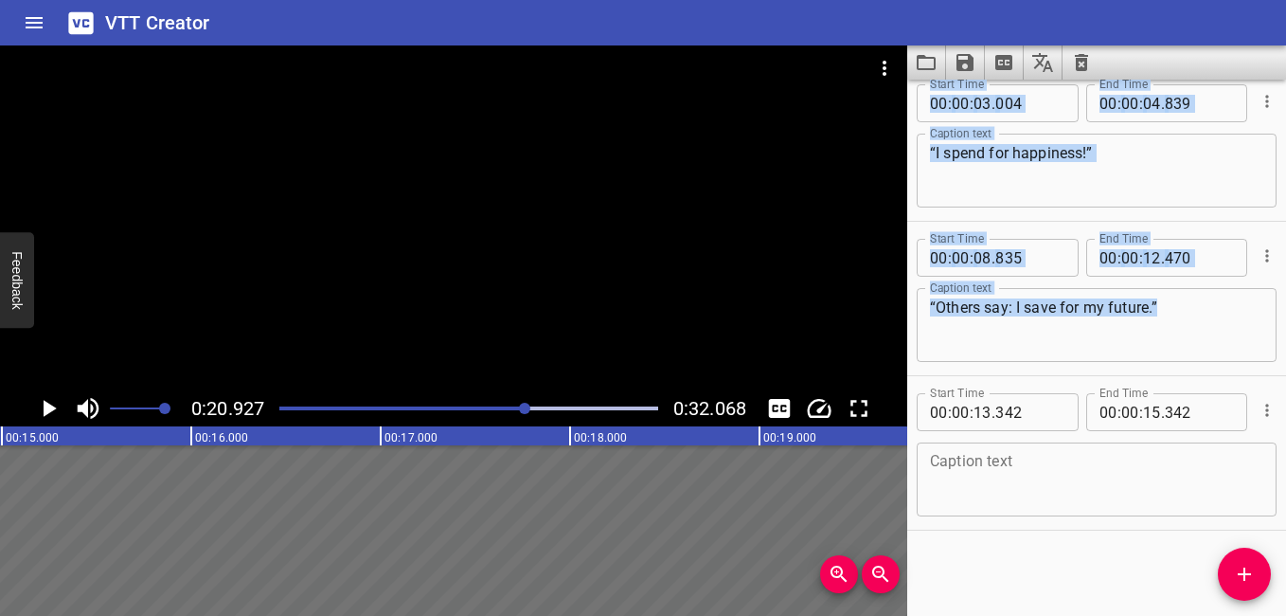
scroll to position [0, 3150]
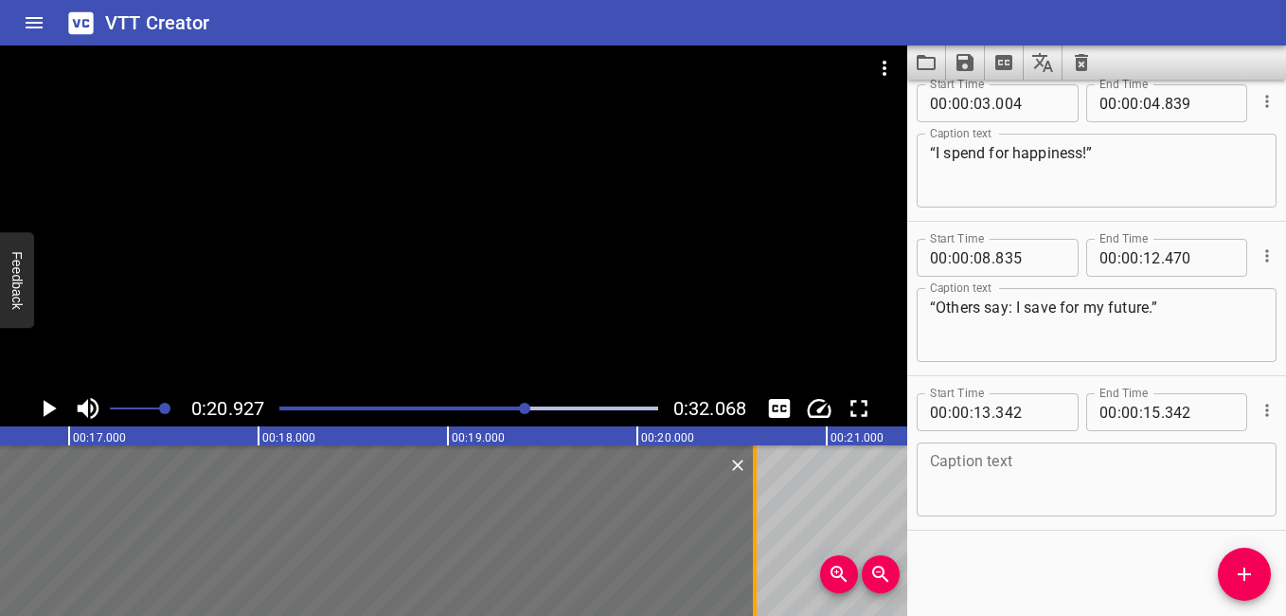
drag, startPoint x: 385, startPoint y: 525, endPoint x: 753, endPoint y: 581, distance: 371.8
click at [753, 581] on div at bounding box center [755, 530] width 4 height 170
type input "20"
type input "622"
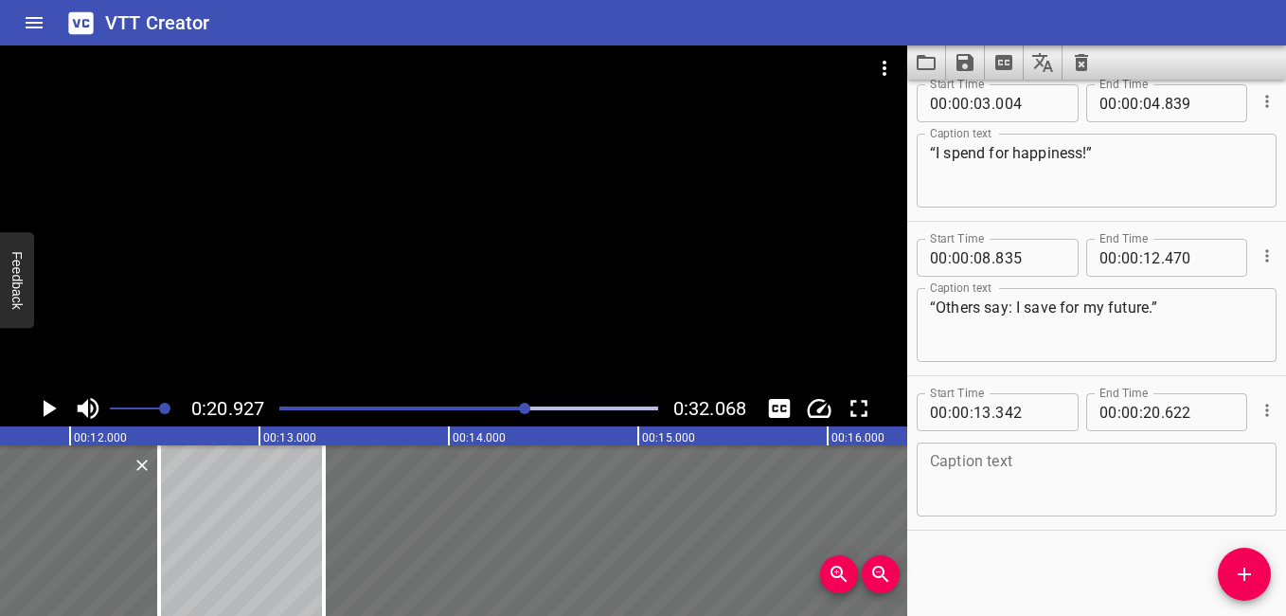
scroll to position [0, 2265]
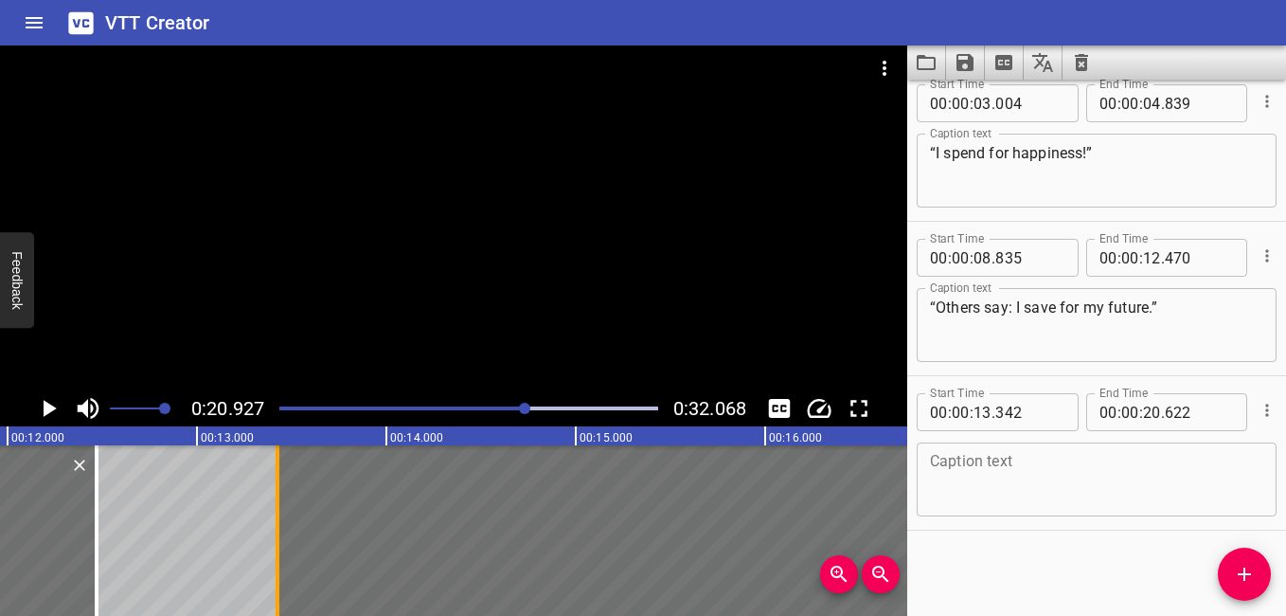
drag, startPoint x: 262, startPoint y: 530, endPoint x: 277, endPoint y: 546, distance: 22.1
click at [277, 546] on div at bounding box center [278, 530] width 4 height 170
type input "422"
click at [996, 479] on textarea at bounding box center [1096, 480] width 333 height 54
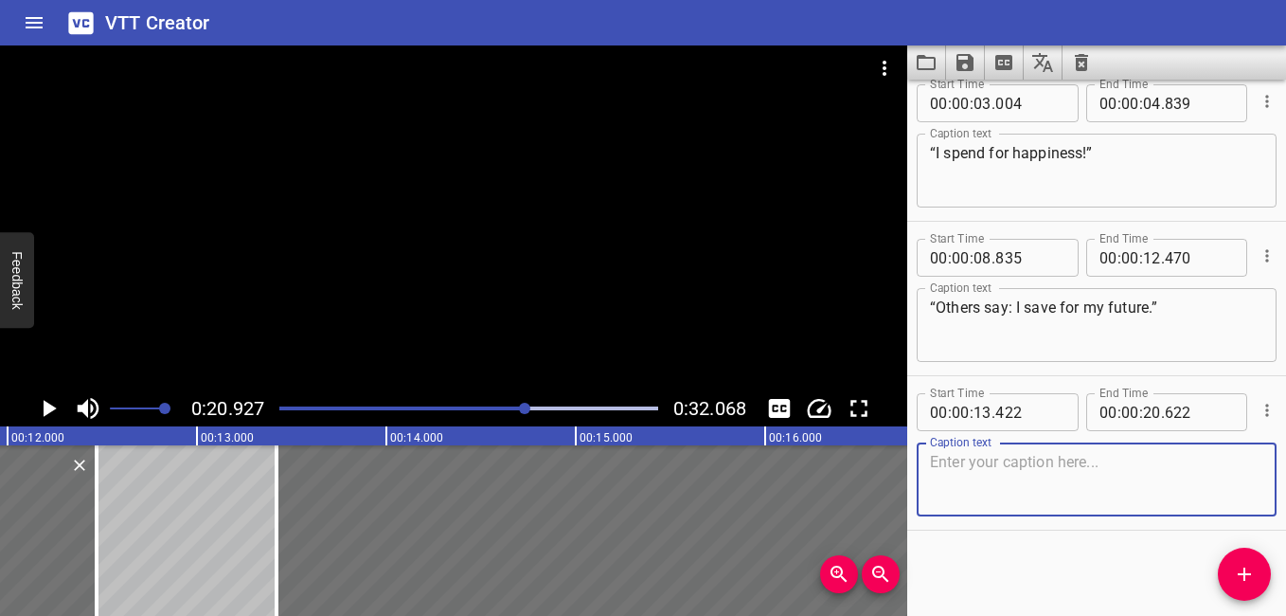
paste textarea "“This debate is real—in blogs, schools, even the Abu Dhabi Youth Council.”"
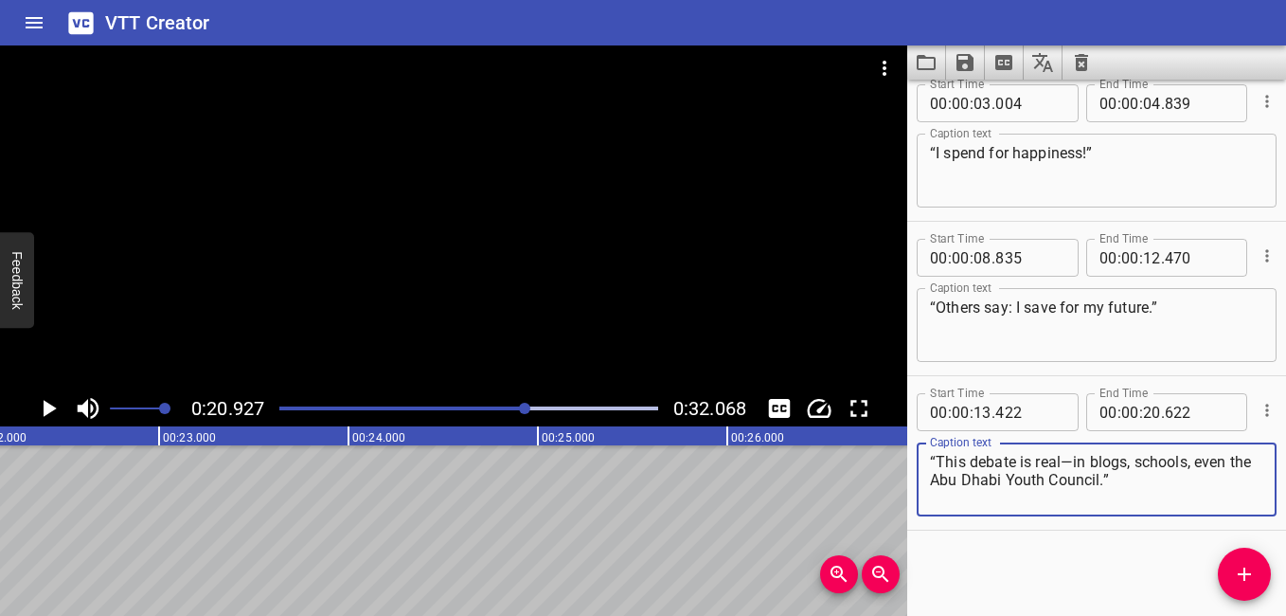
scroll to position [0, 4059]
type textarea "“This debate is real—in blogs, schools, even the Abu Dhabi Youth Council.”"
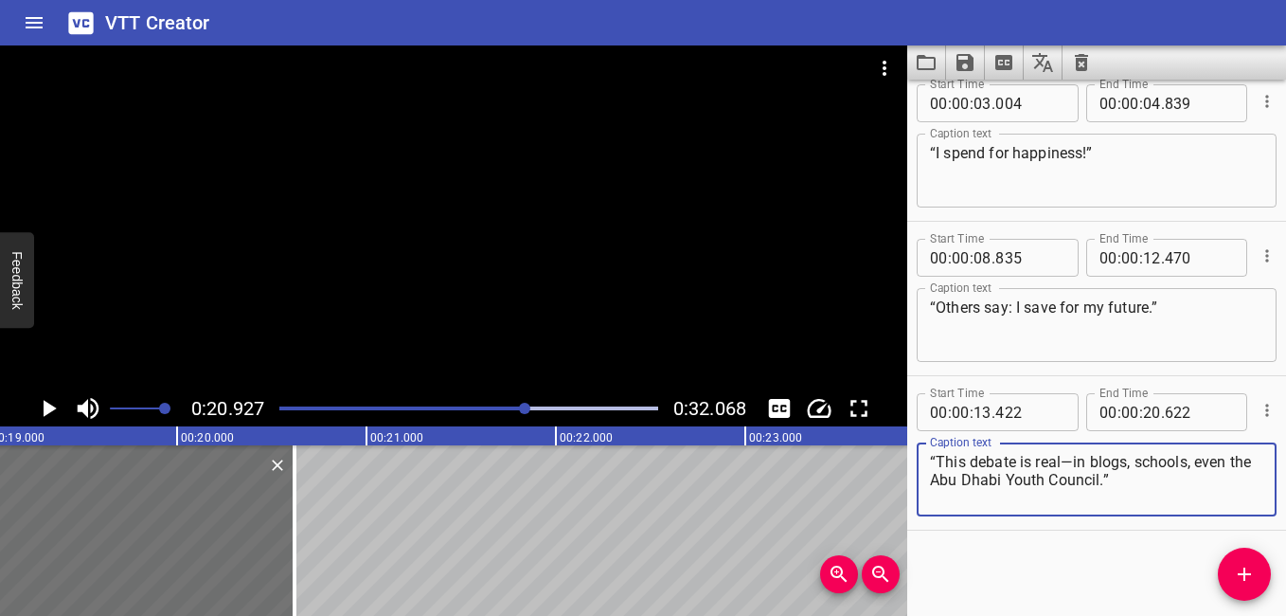
scroll to position [0, 3923]
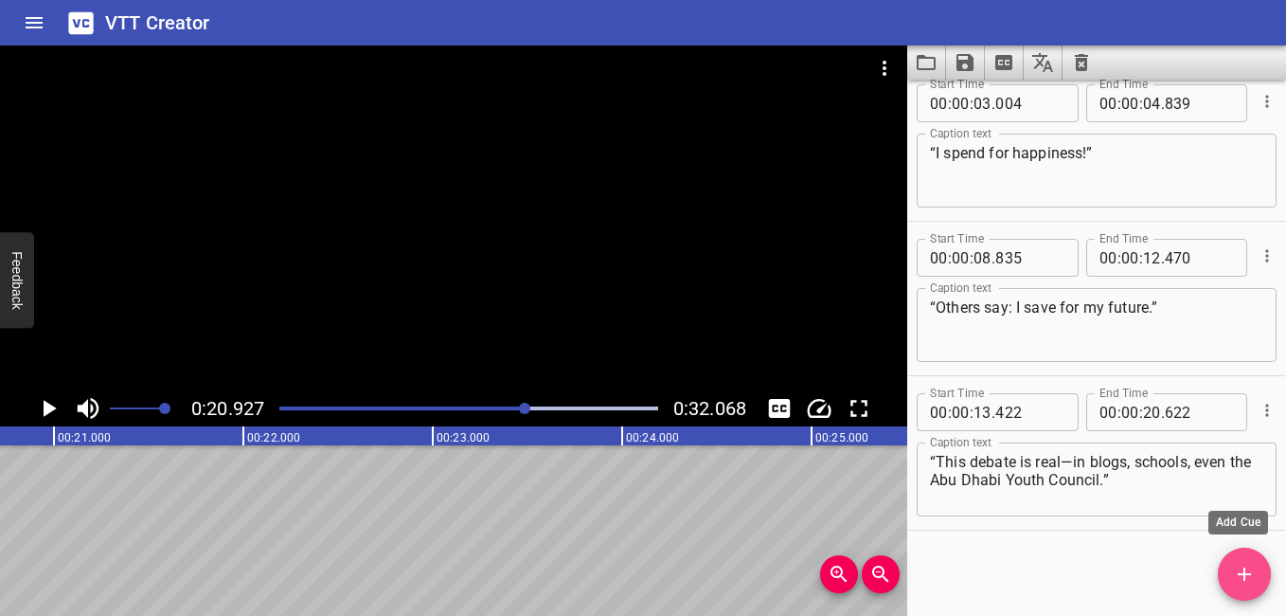
drag, startPoint x: 1239, startPoint y: 571, endPoint x: 1177, endPoint y: 580, distance: 62.3
click at [1237, 579] on icon "Add Cue" at bounding box center [1244, 573] width 23 height 23
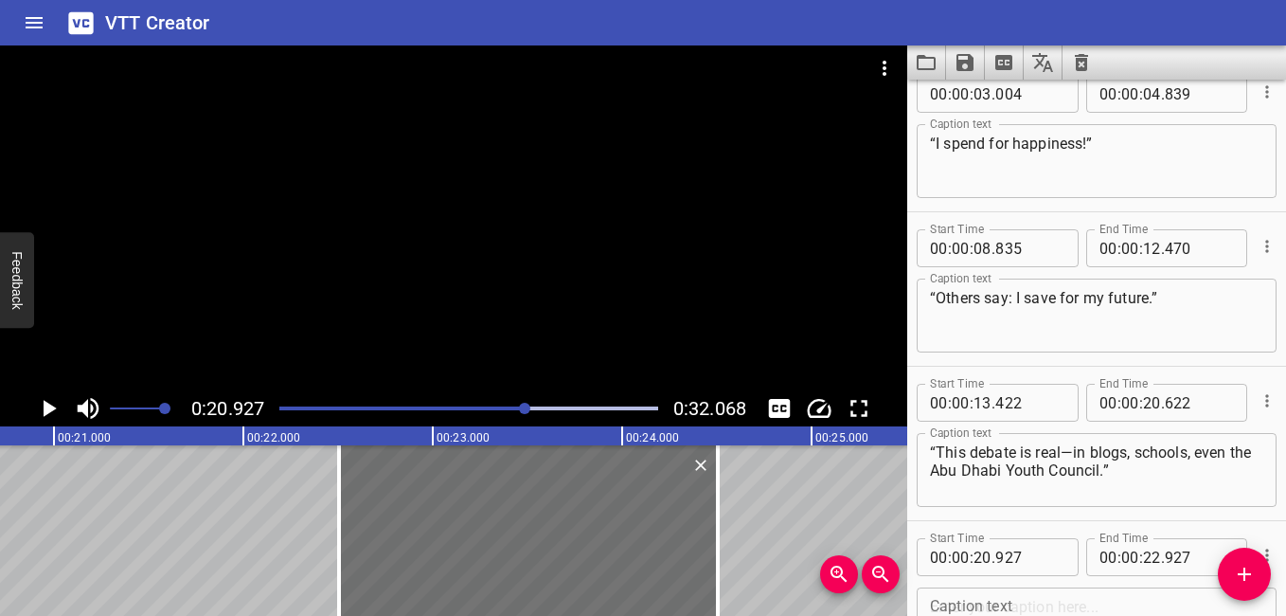
drag, startPoint x: 227, startPoint y: 514, endPoint x: 526, endPoint y: 606, distance: 313.0
click at [526, 606] on div "00:00.000 00:01.000 00:02.000 00:03.000 00:04.000 00:05.000 00:06.000 00:07.000…" at bounding box center [453, 520] width 907 height 189
type input "22"
type input "507"
type input "24"
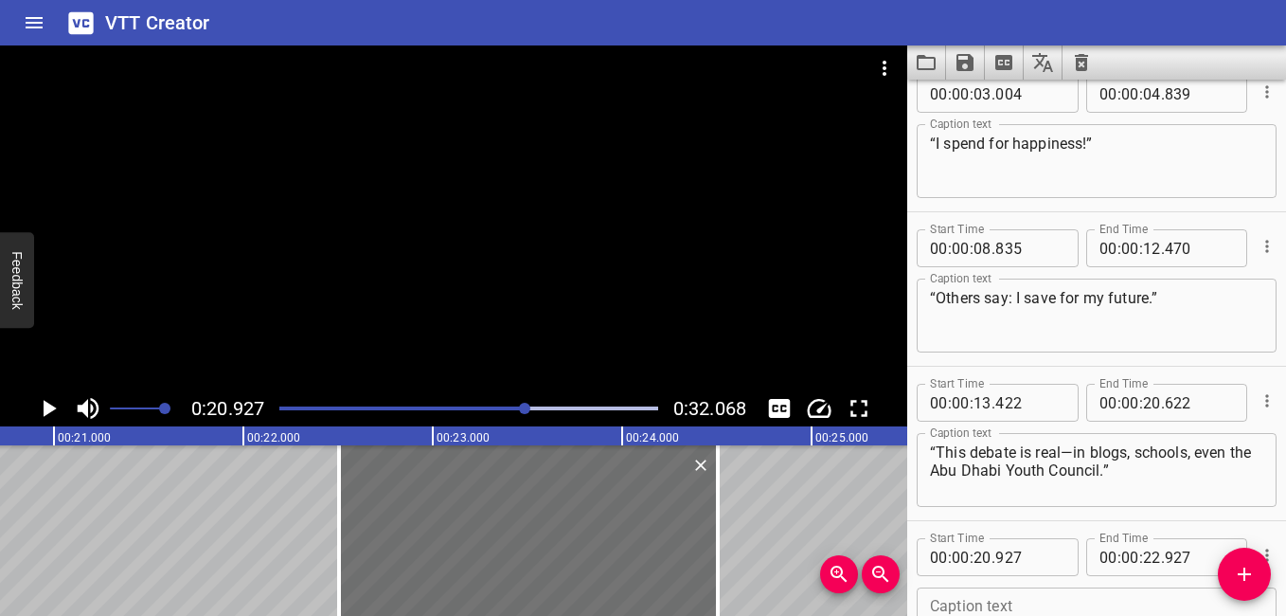
type input "507"
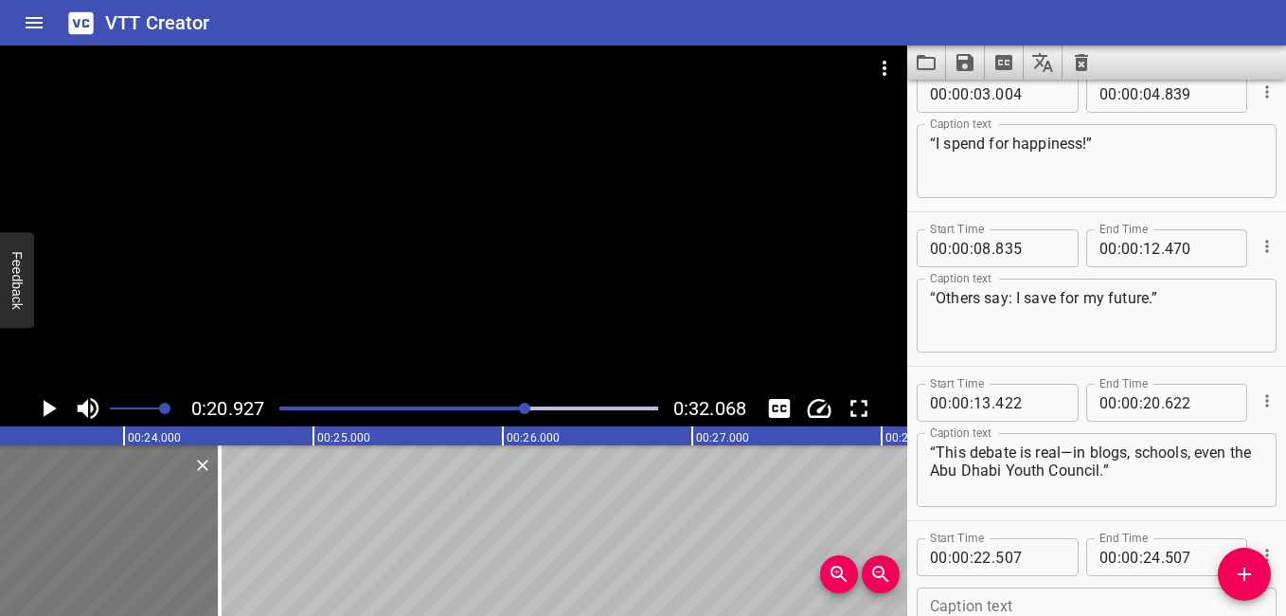
scroll to position [0, 4284]
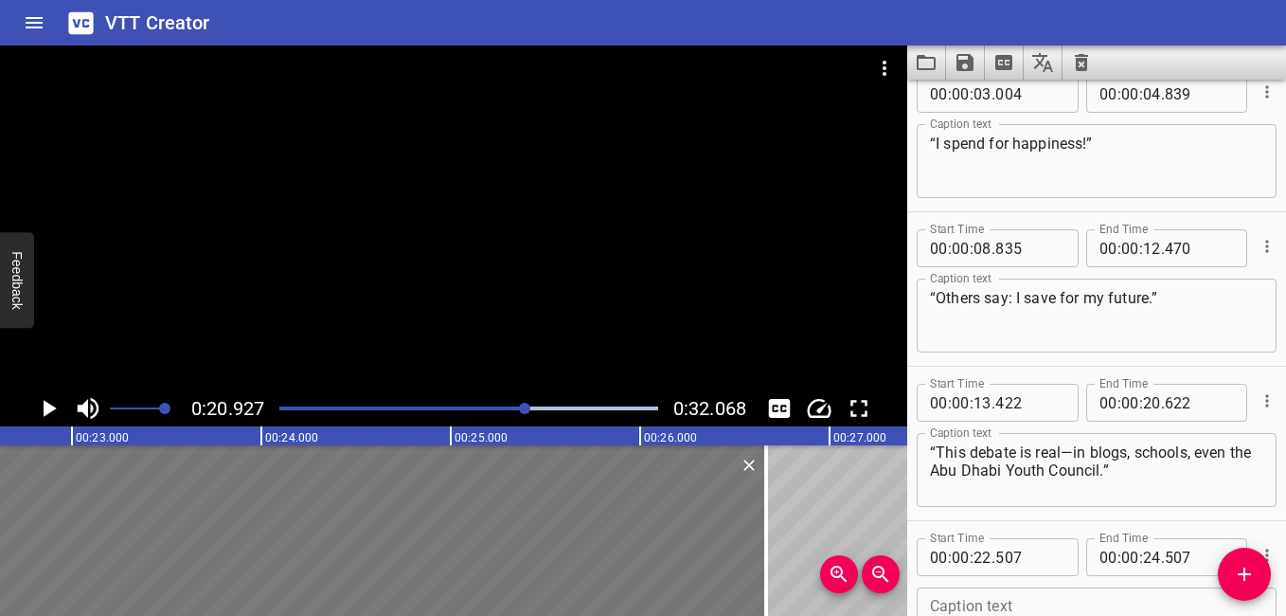
drag, startPoint x: 355, startPoint y: 541, endPoint x: 742, endPoint y: 547, distance: 387.4
click at [764, 553] on div at bounding box center [766, 530] width 4 height 170
type input "26"
type input "657"
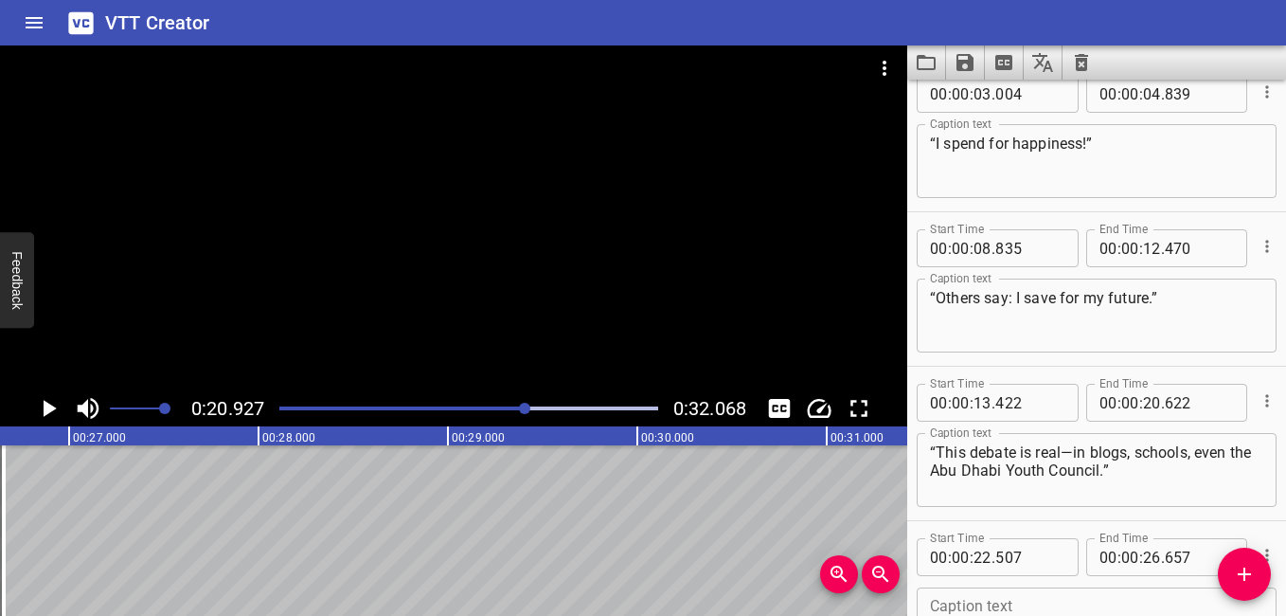
scroll to position [0, 4919]
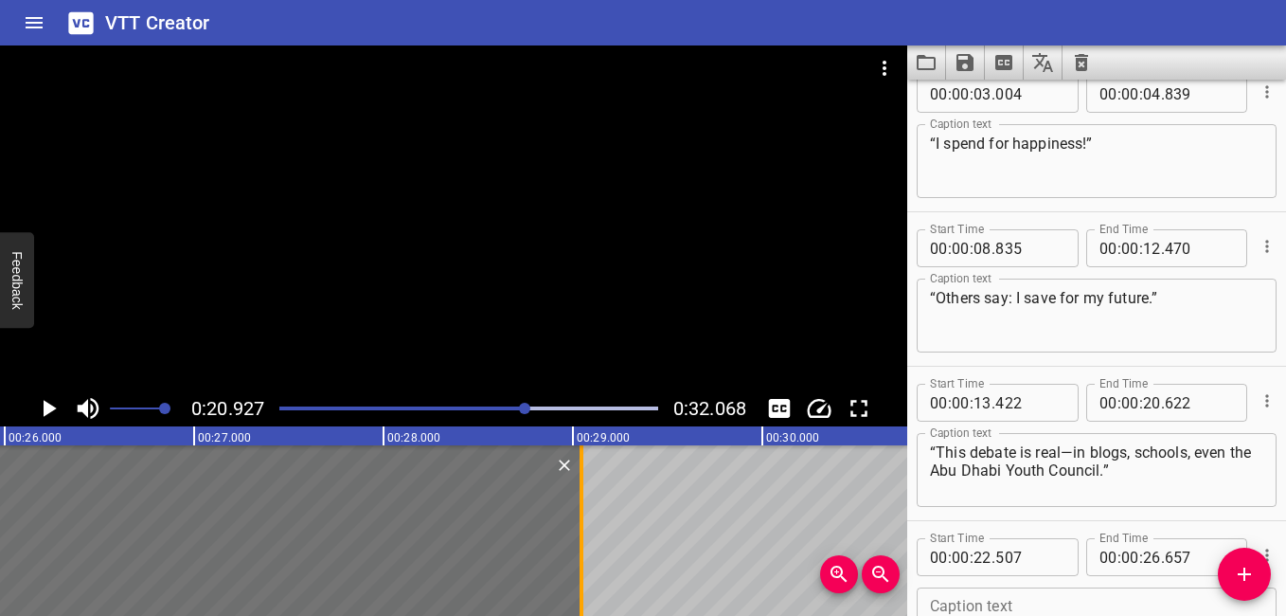
drag, startPoint x: 129, startPoint y: 530, endPoint x: 581, endPoint y: 553, distance: 453.2
click at [581, 553] on div at bounding box center [582, 530] width 4 height 170
type input "29"
type input "047"
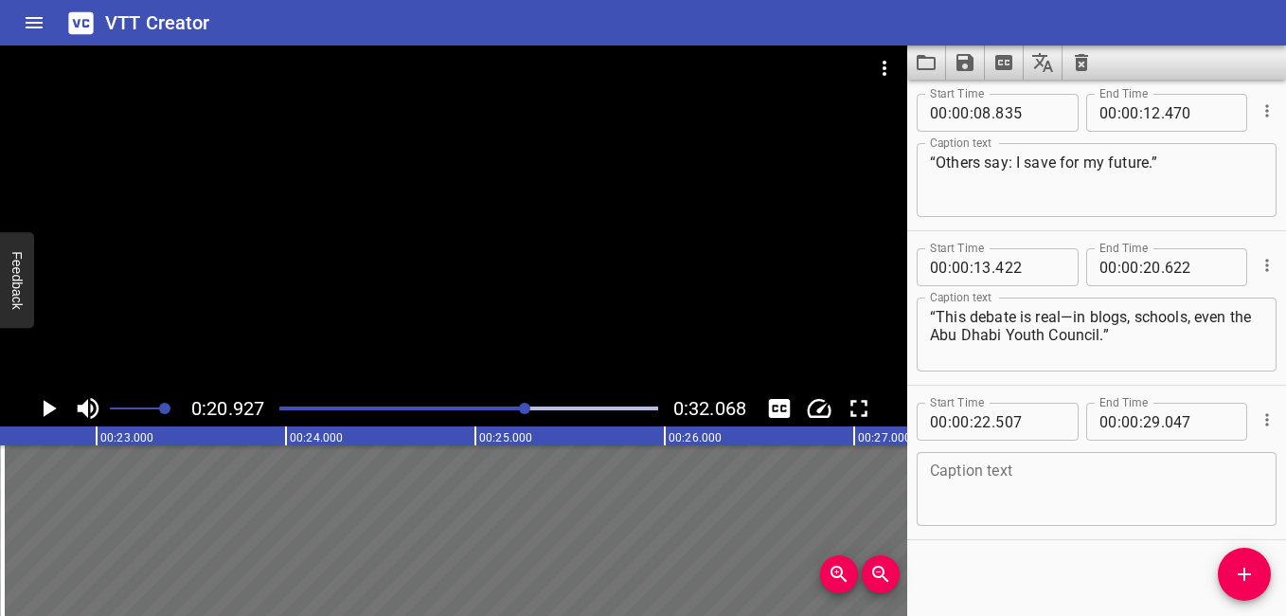
scroll to position [170, 0]
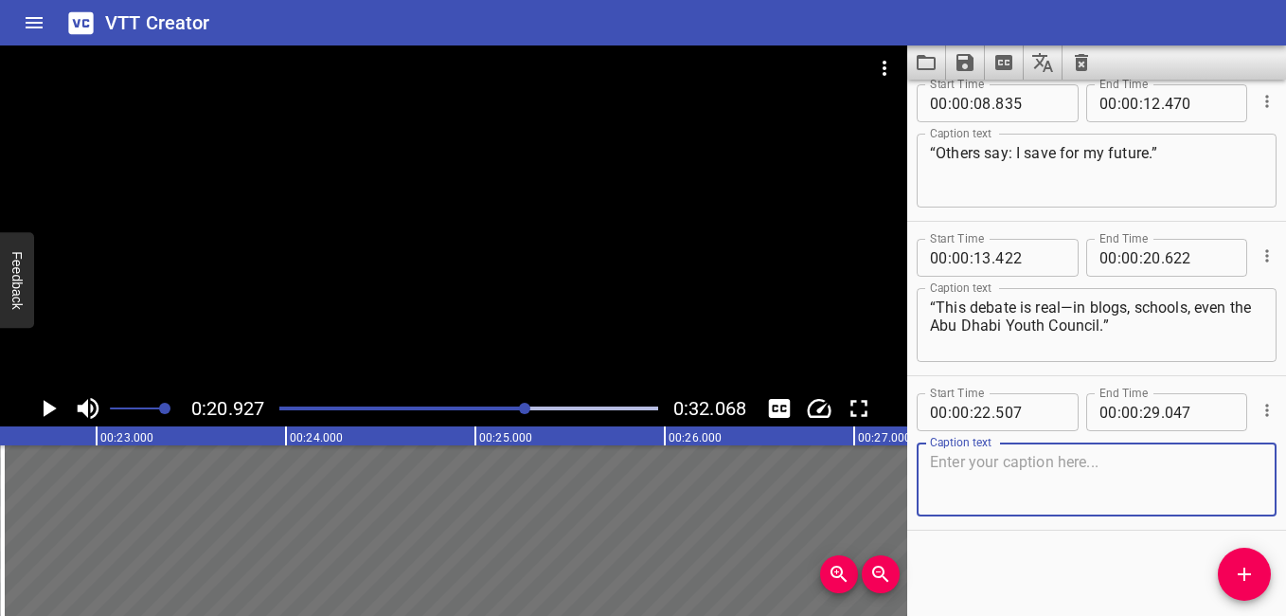
click at [998, 473] on textarea at bounding box center [1096, 480] width 333 height 54
paste textarea "“So—what would you choose: spending [DATE] or saving for [DATE]?”"
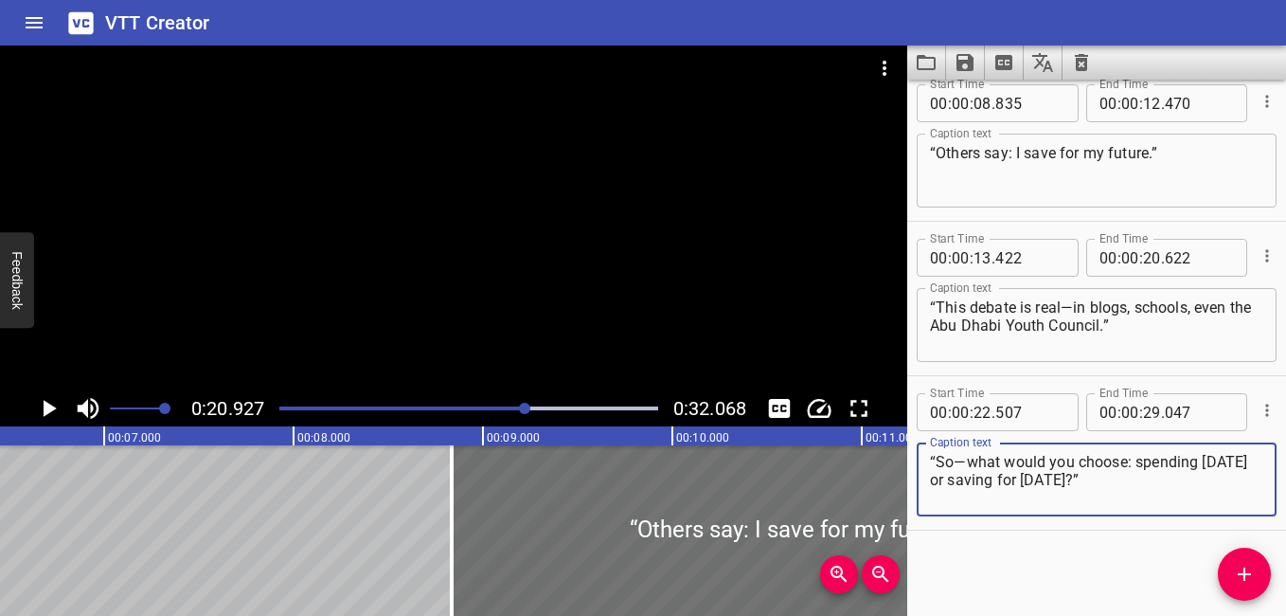
scroll to position [0, 0]
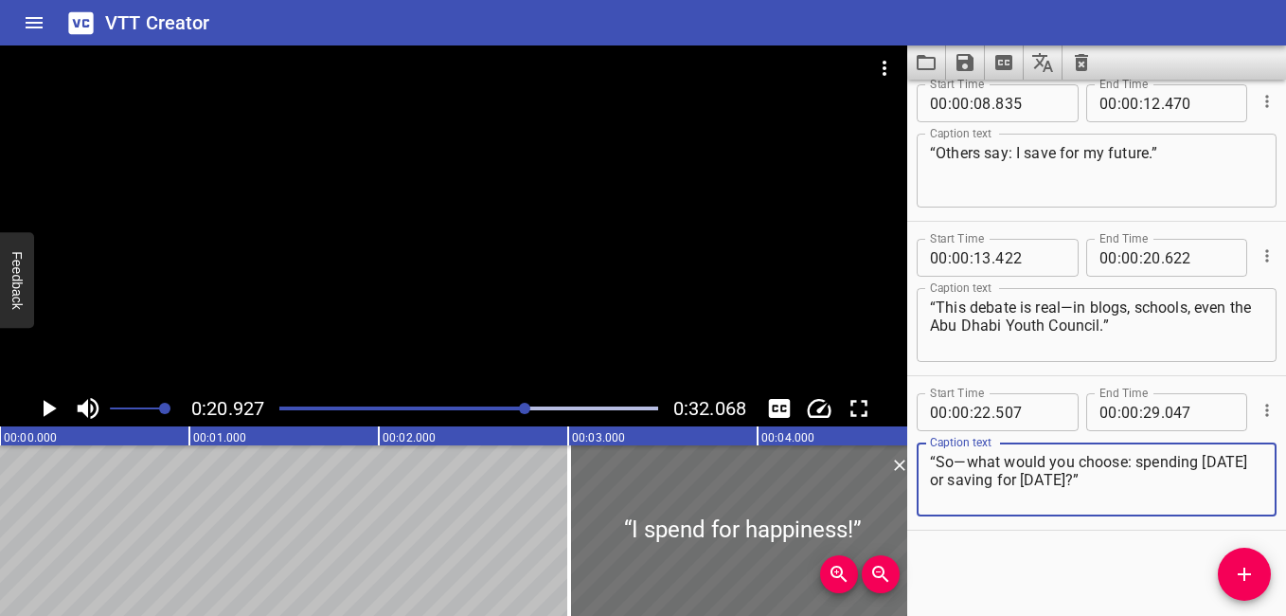
type textarea "“So—what would you choose: spending [DATE] or saving for [DATE]?”"
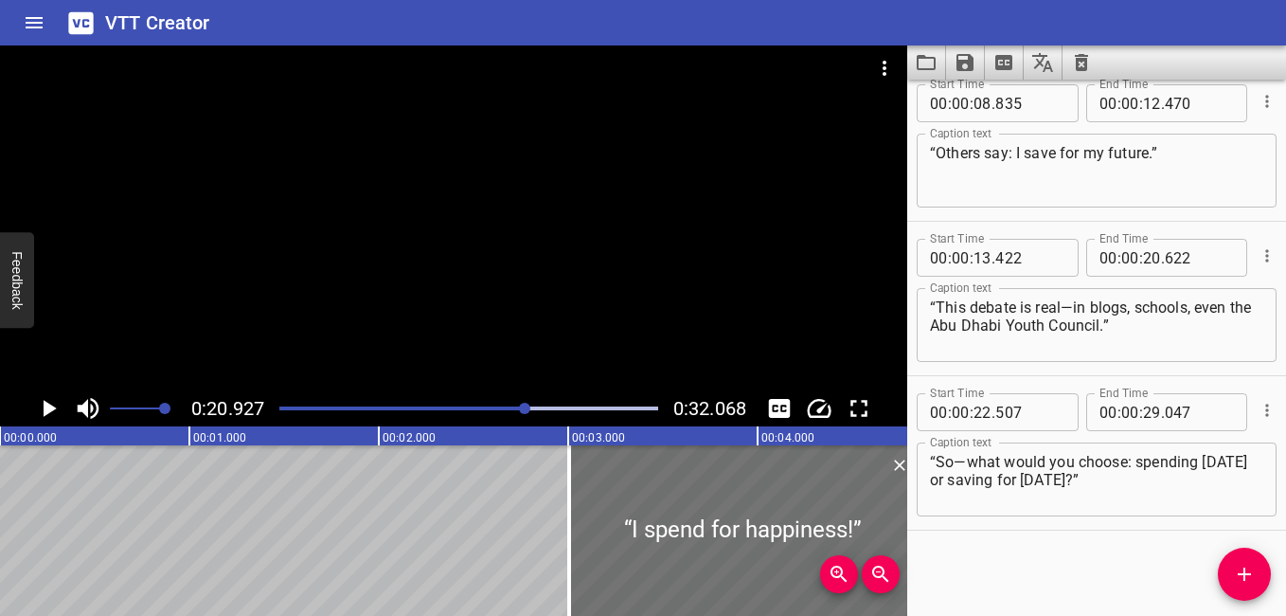
click at [282, 409] on div "Play progress" at bounding box center [337, 408] width 379 height 4
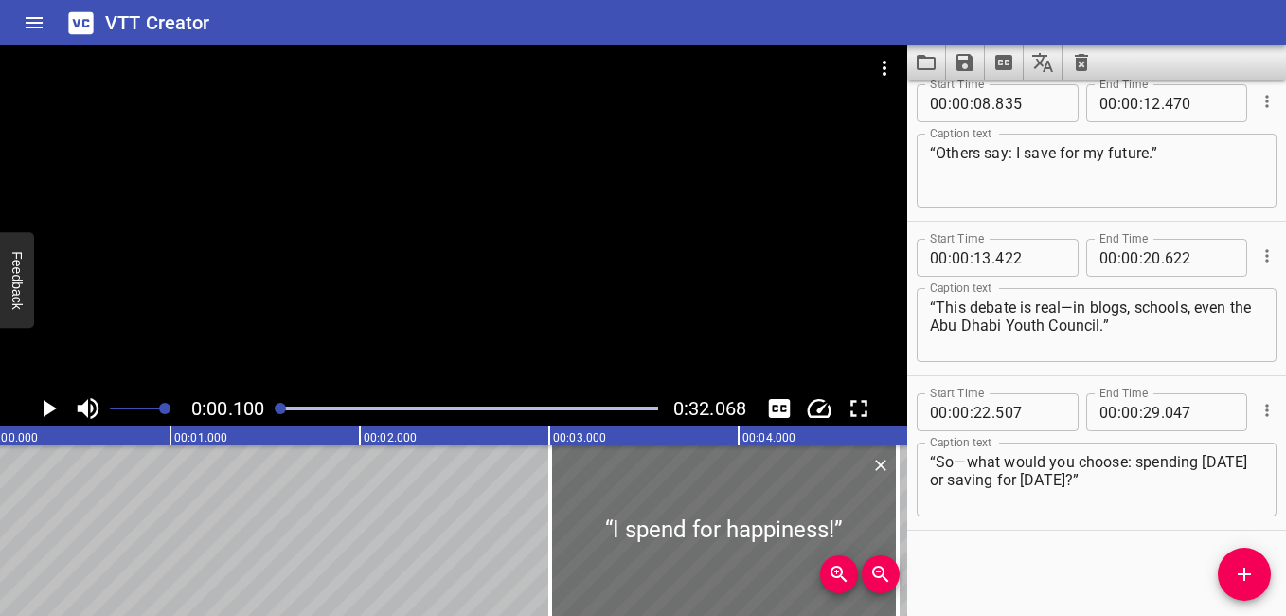
click at [41, 399] on icon "Play/Pause" at bounding box center [48, 408] width 28 height 28
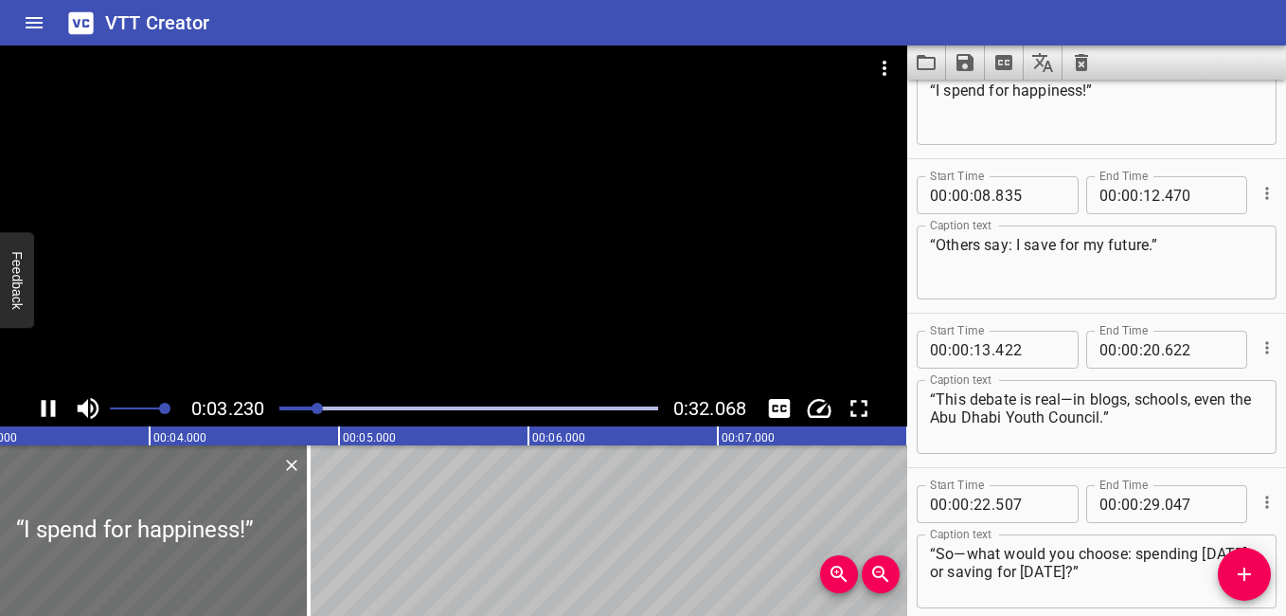
scroll to position [0, 0]
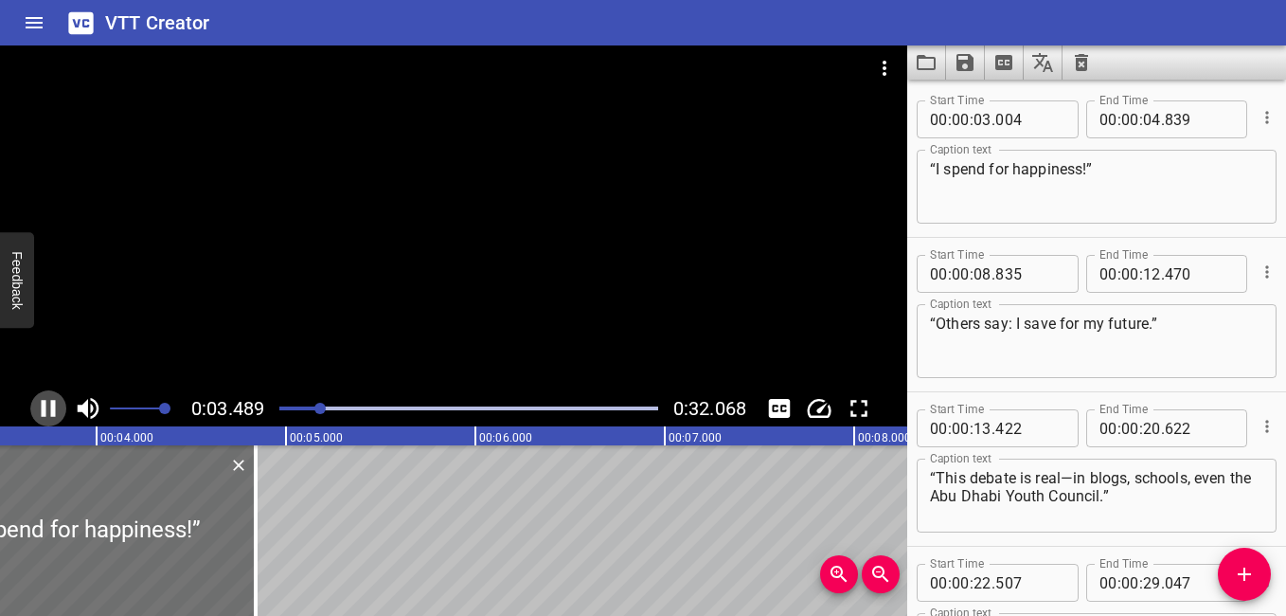
click at [45, 403] on icon "Play/Pause" at bounding box center [49, 408] width 14 height 17
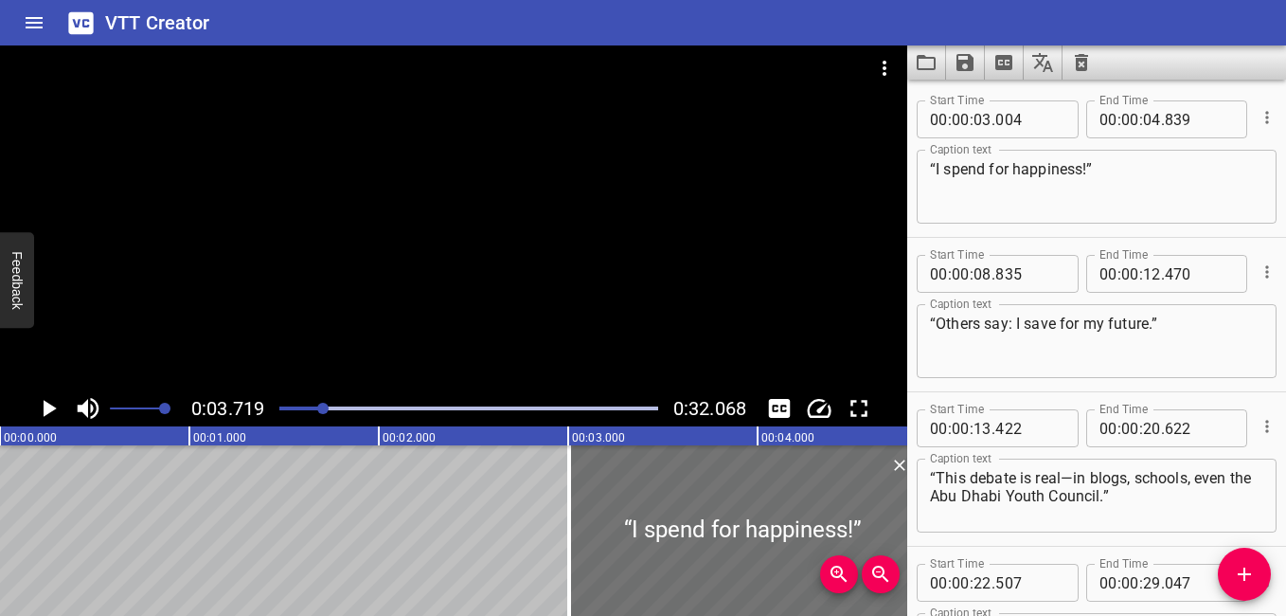
click at [284, 404] on div at bounding box center [468, 408] width 401 height 27
drag, startPoint x: 284, startPoint y: 405, endPoint x: 263, endPoint y: 409, distance: 21.2
click at [263, 409] on div "0:00.000 0:32.068" at bounding box center [453, 408] width 907 height 36
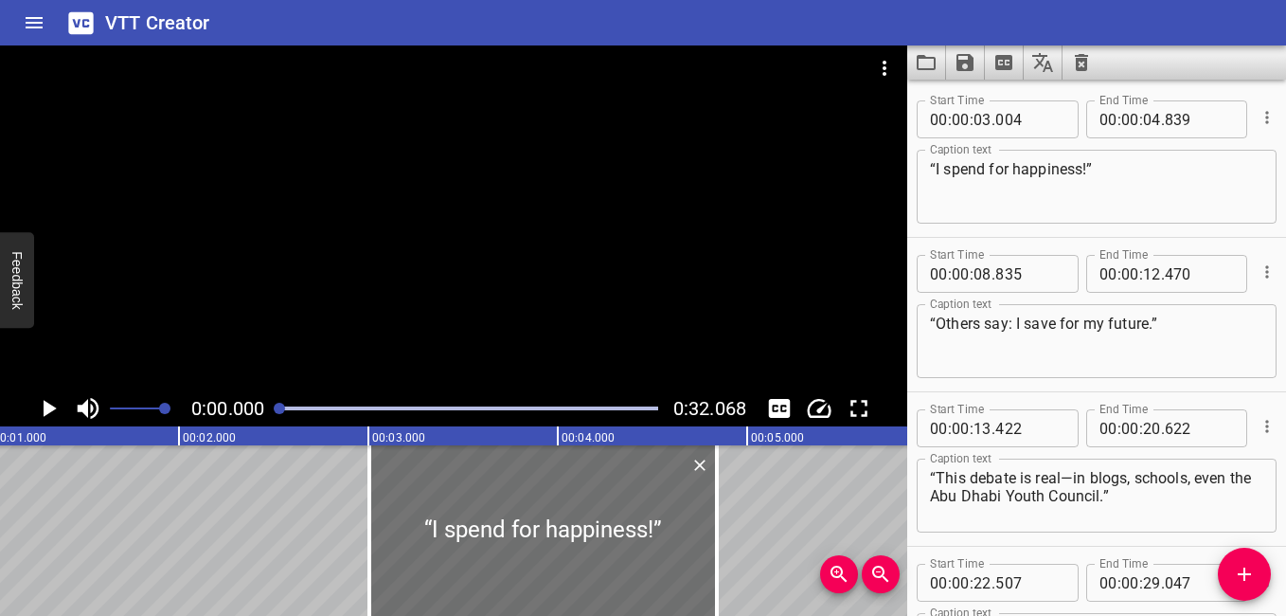
scroll to position [0, 261]
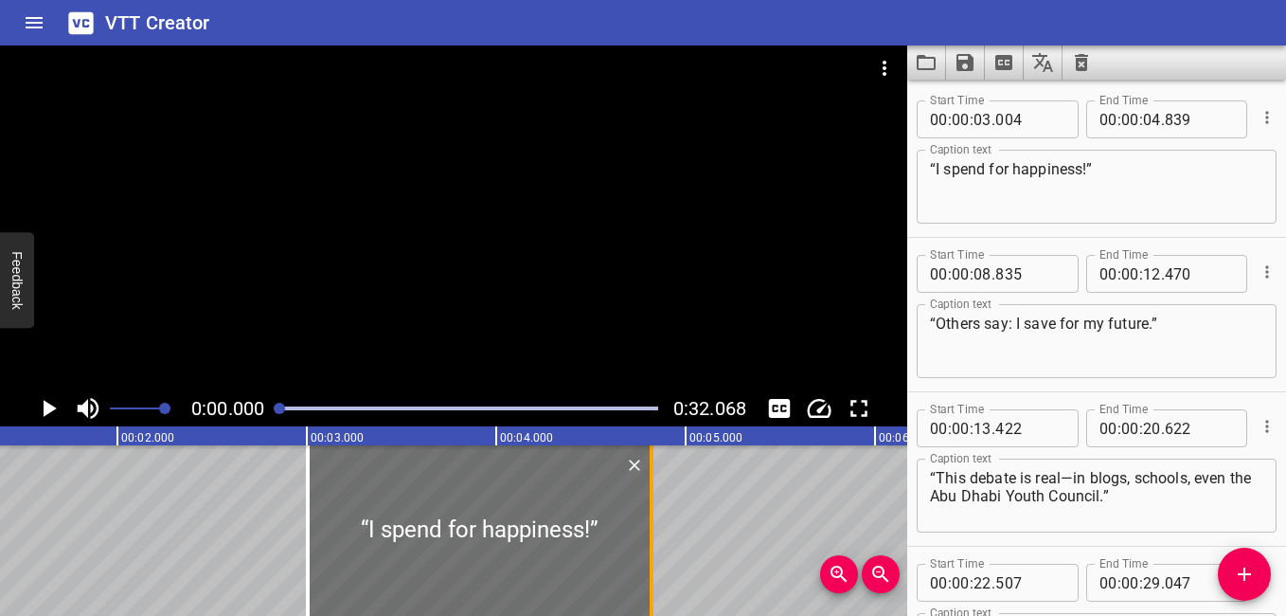
click at [653, 532] on div at bounding box center [651, 530] width 19 height 170
type input "819"
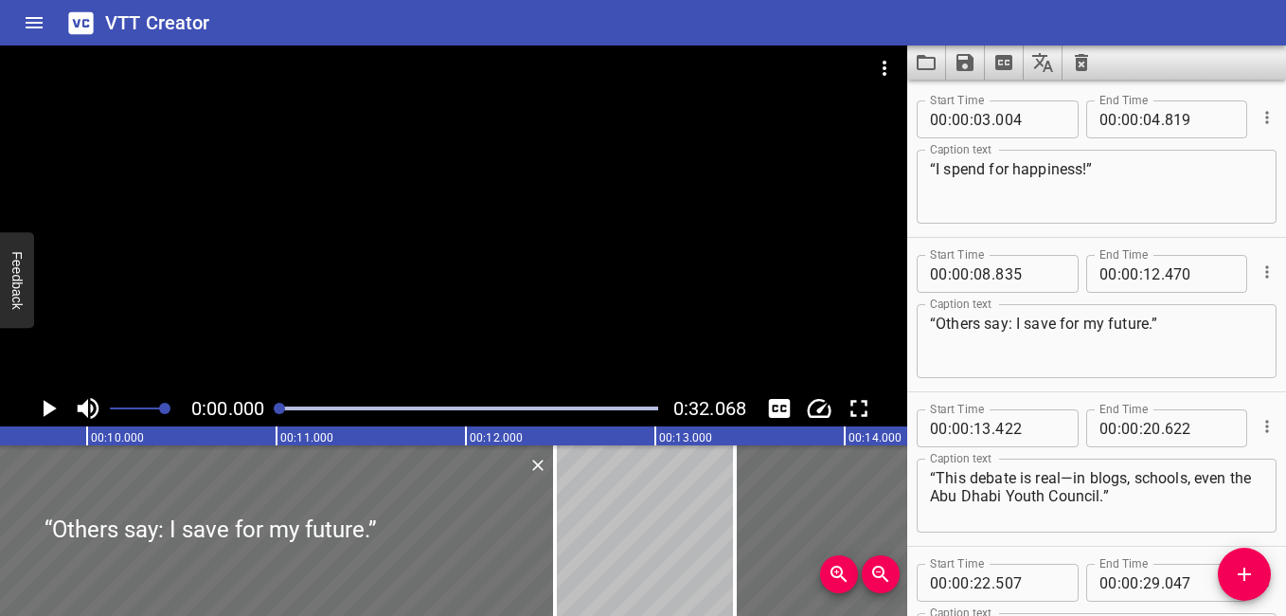
scroll to position [0, 1845]
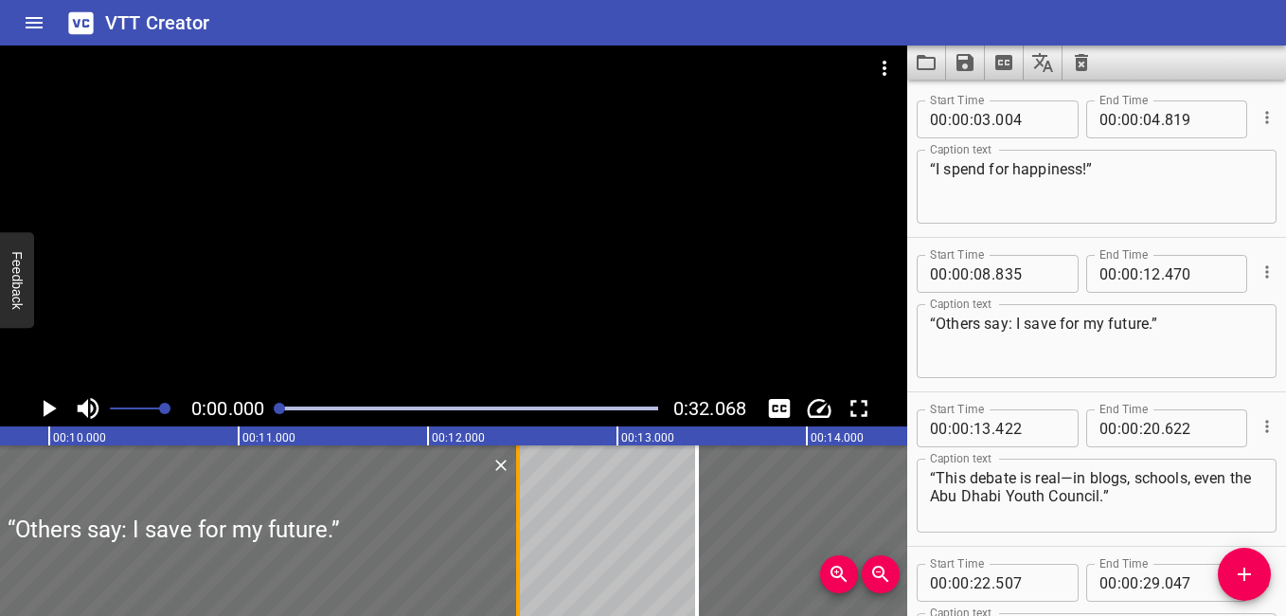
click at [515, 539] on div at bounding box center [518, 530] width 19 height 170
type input "475"
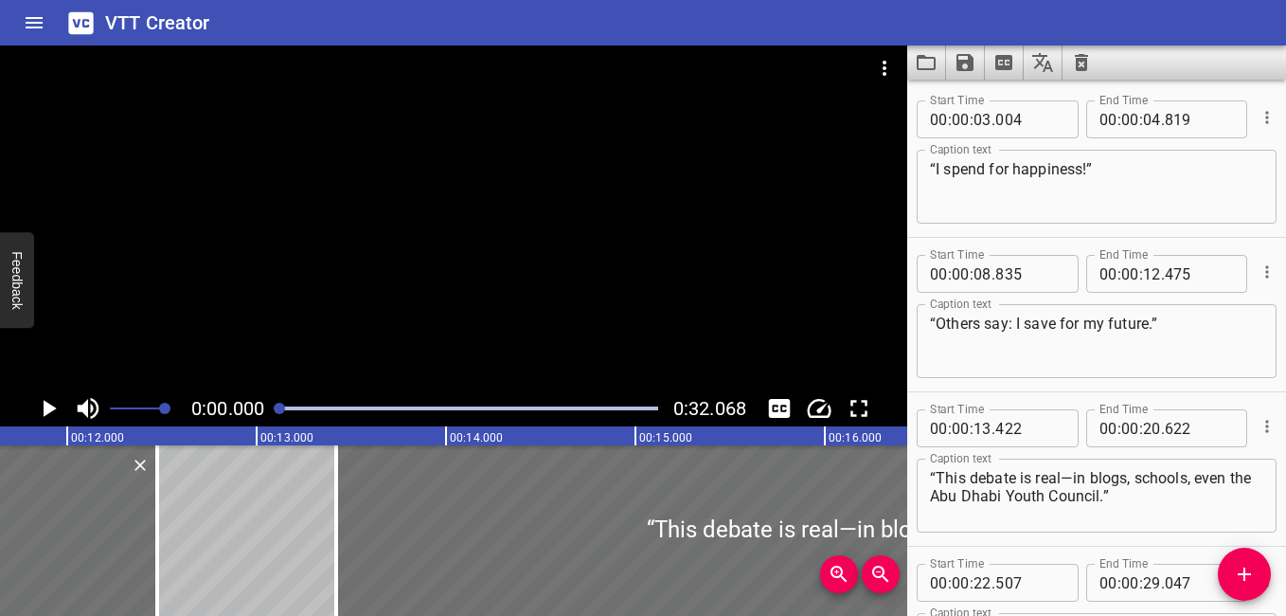
scroll to position [0, 2219]
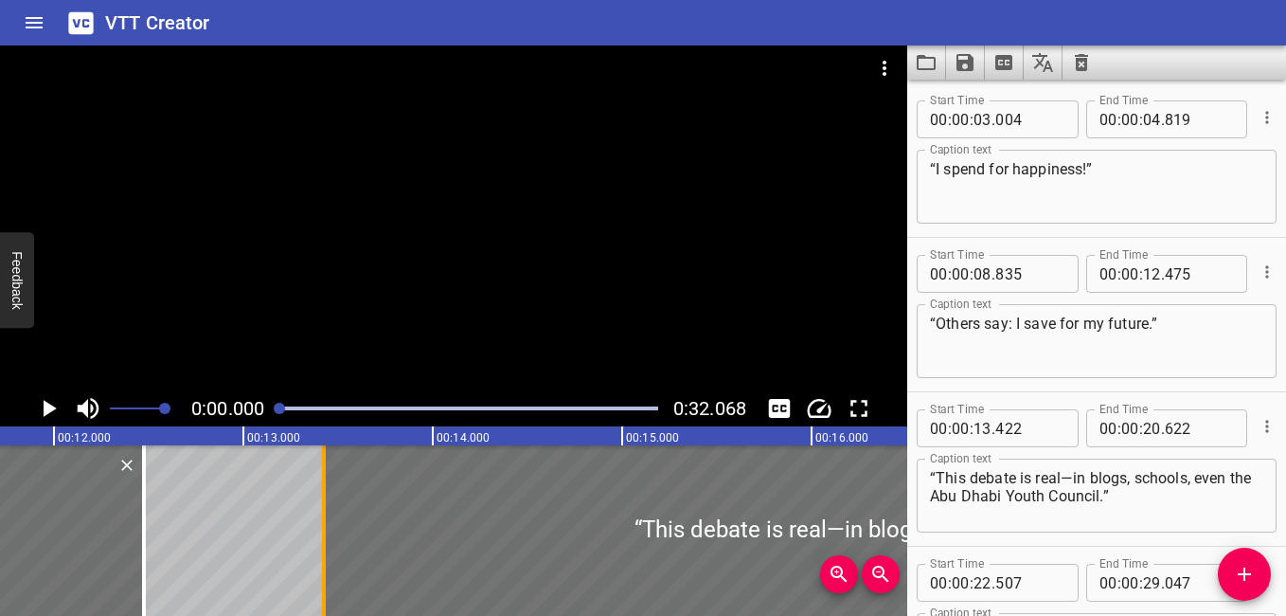
click at [323, 545] on div at bounding box center [324, 530] width 4 height 170
type input "427"
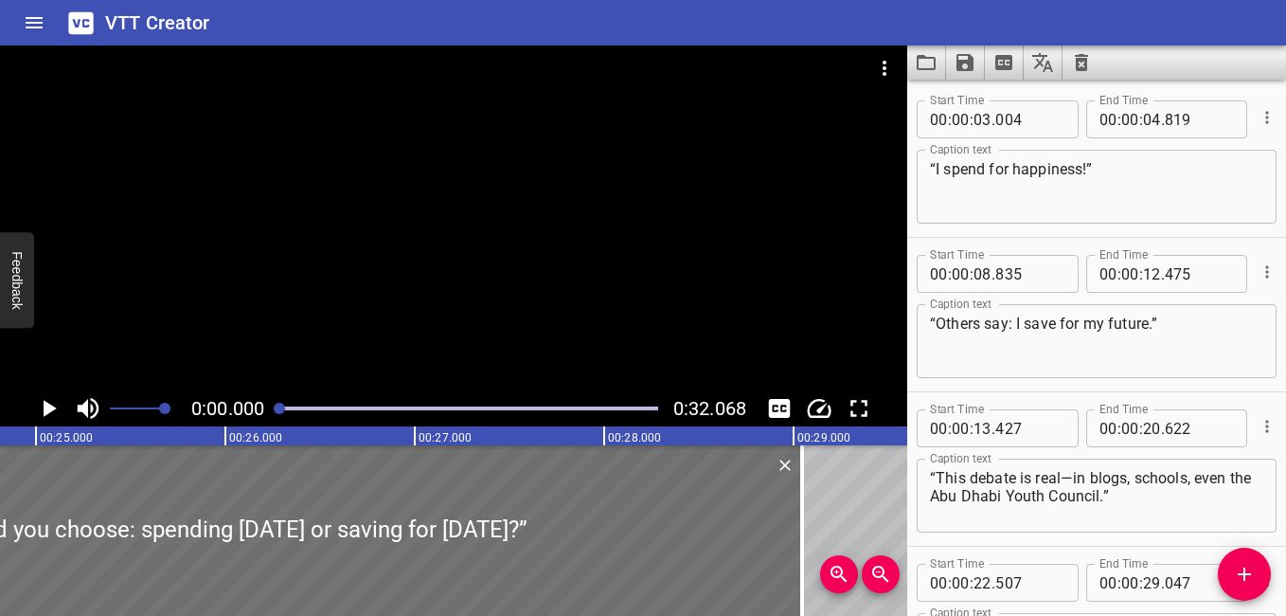
scroll to position [0, 0]
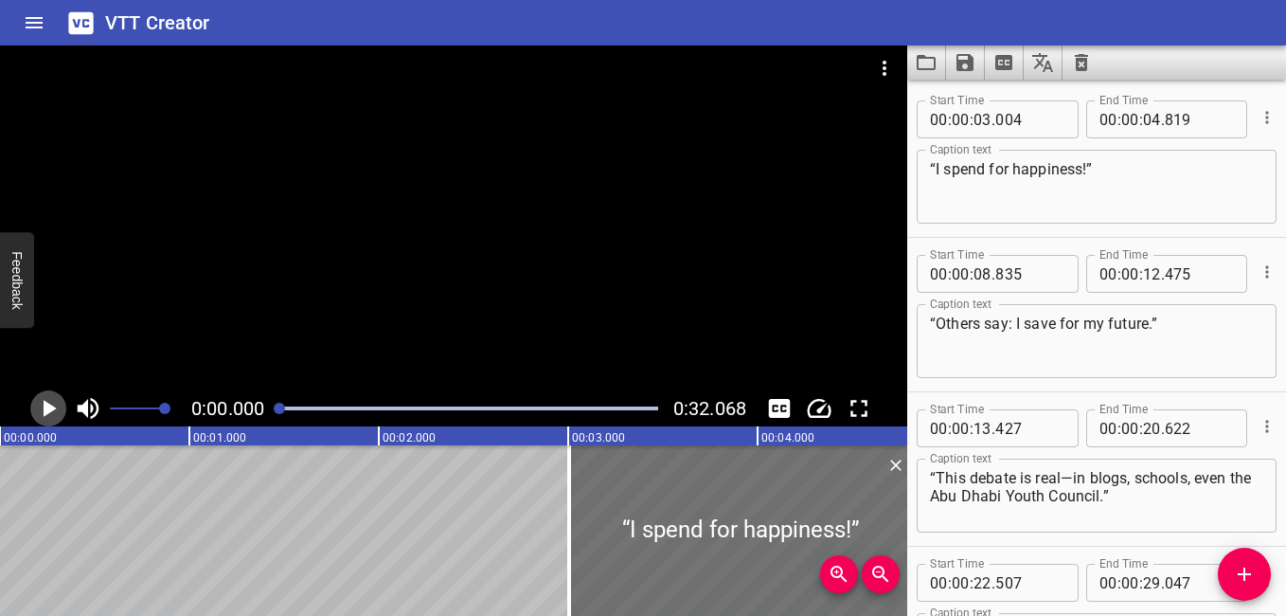
click at [52, 403] on icon "Play/Pause" at bounding box center [48, 408] width 28 height 28
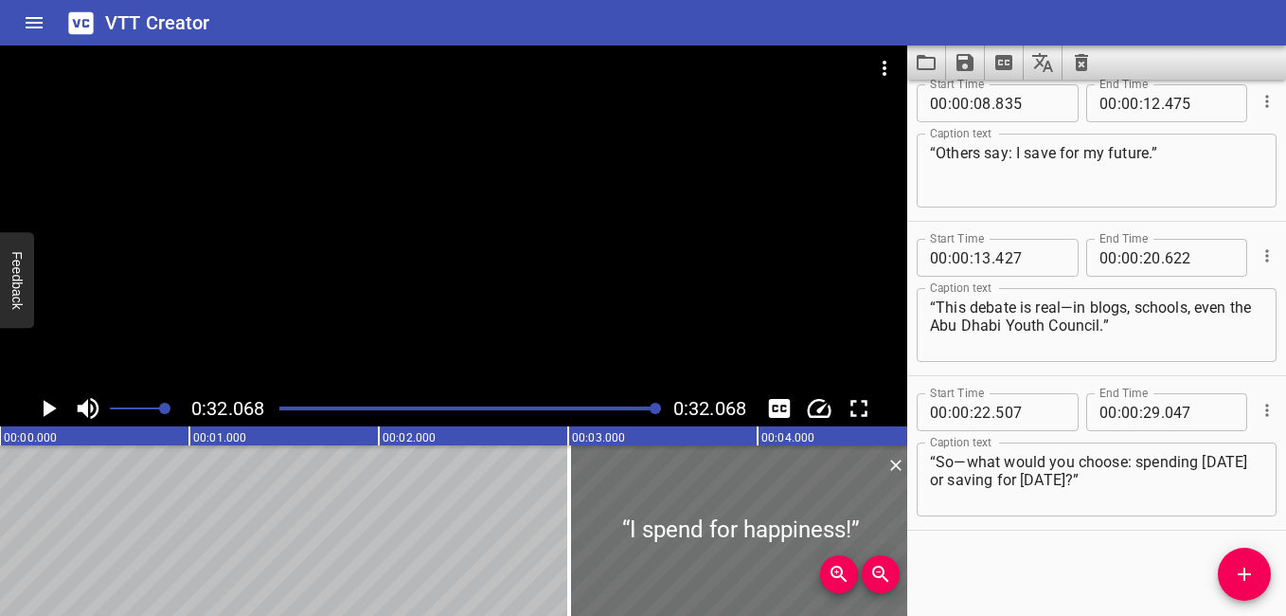
click at [284, 409] on div "Play progress" at bounding box center [468, 408] width 379 height 4
drag, startPoint x: 284, startPoint y: 409, endPoint x: 273, endPoint y: 414, distance: 12.3
click at [273, 414] on div at bounding box center [468, 408] width 401 height 27
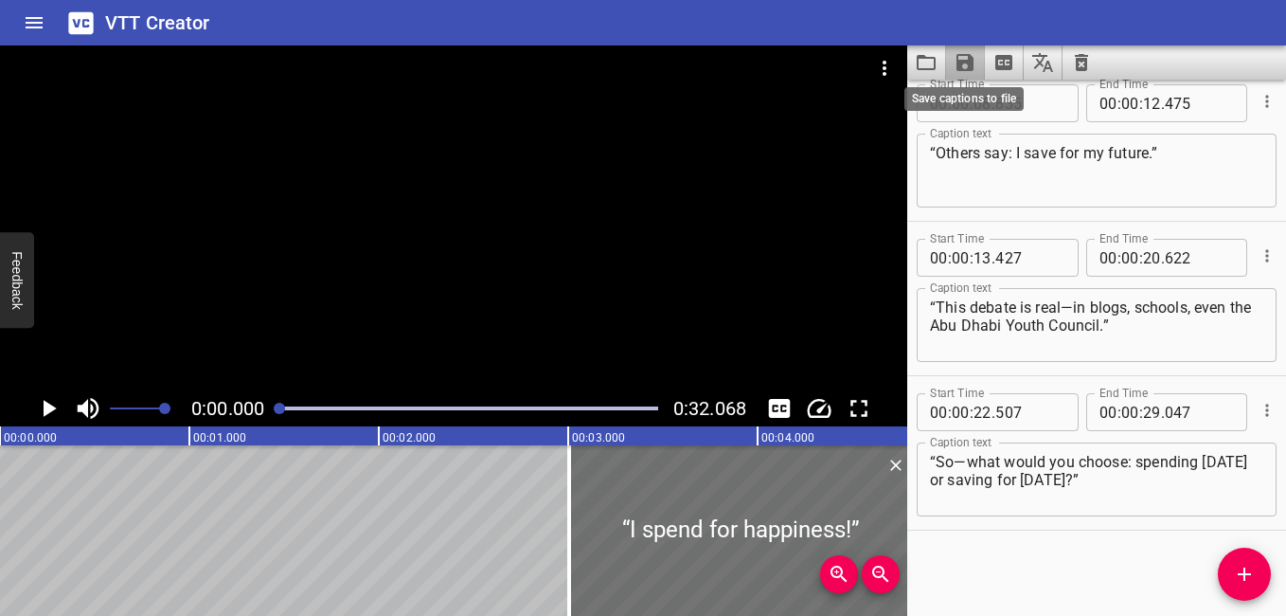
click at [962, 62] on icon "Save captions to file" at bounding box center [964, 62] width 17 height 17
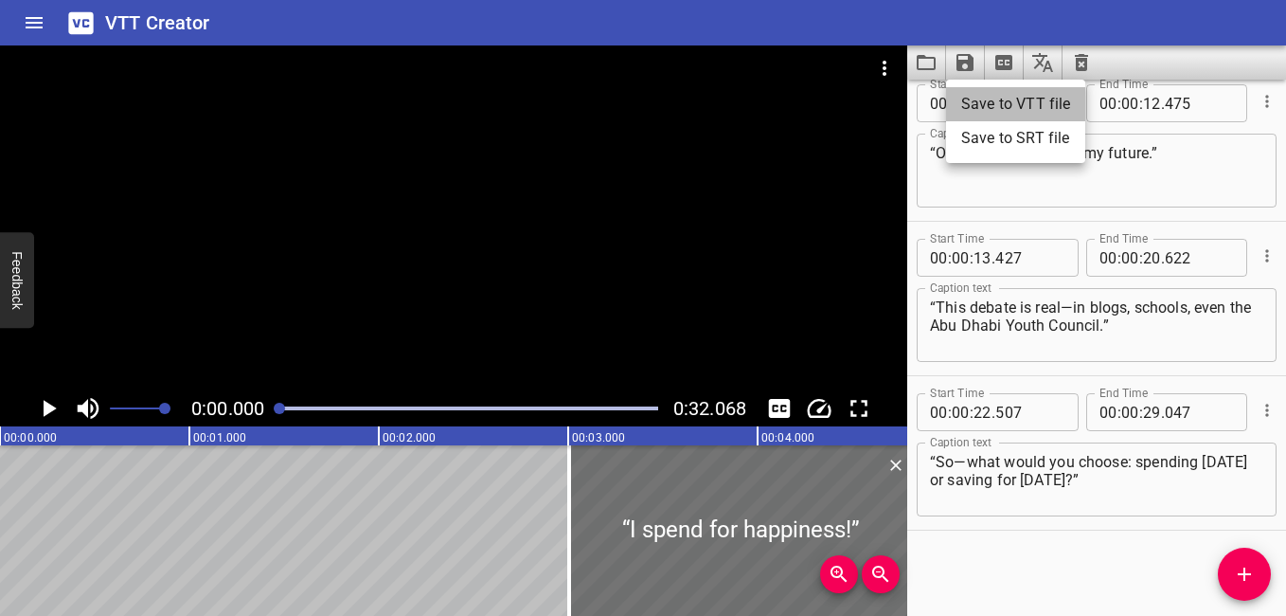
click at [1010, 93] on li "Save to VTT file" at bounding box center [1015, 104] width 139 height 34
